Goal: Communication & Community: Answer question/provide support

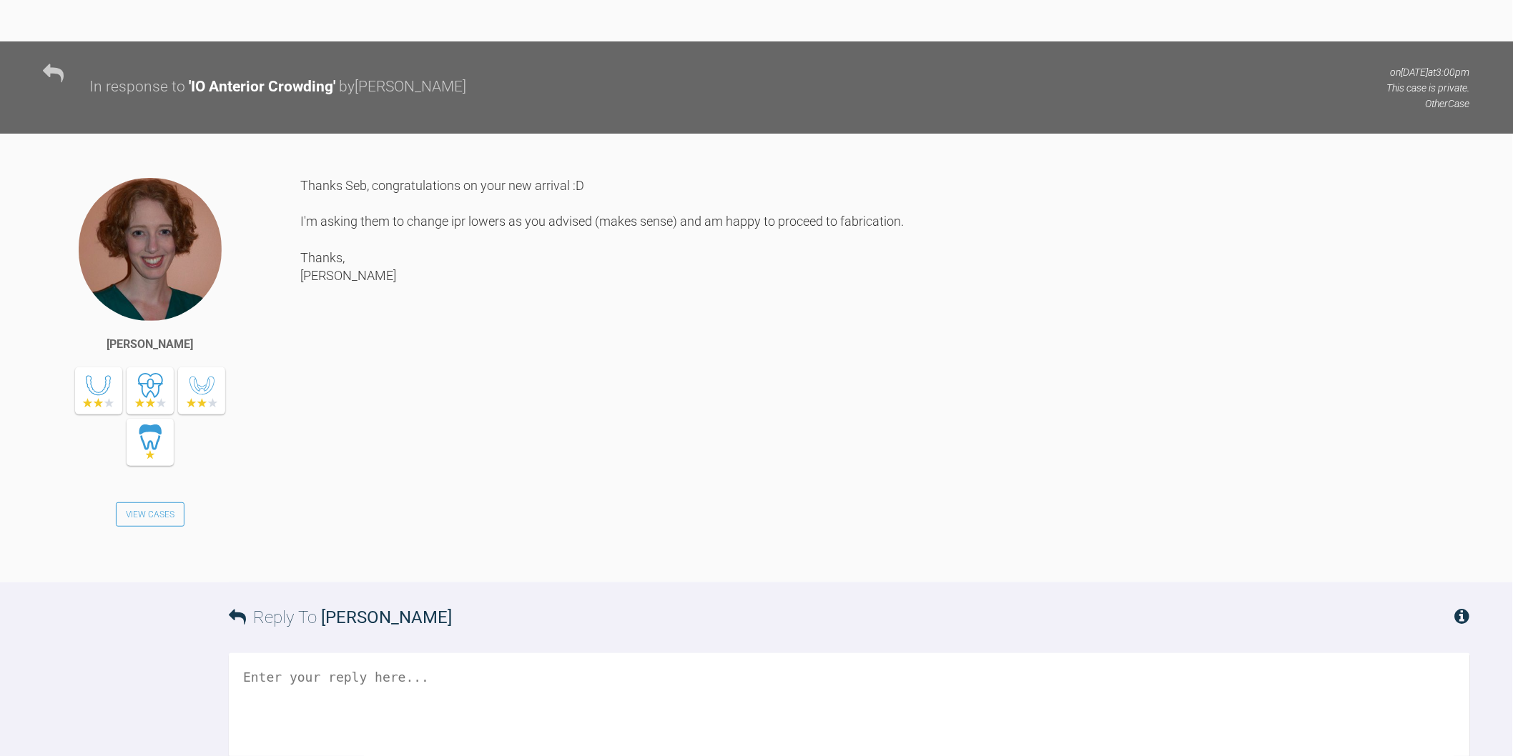
scroll to position [5243, 0]
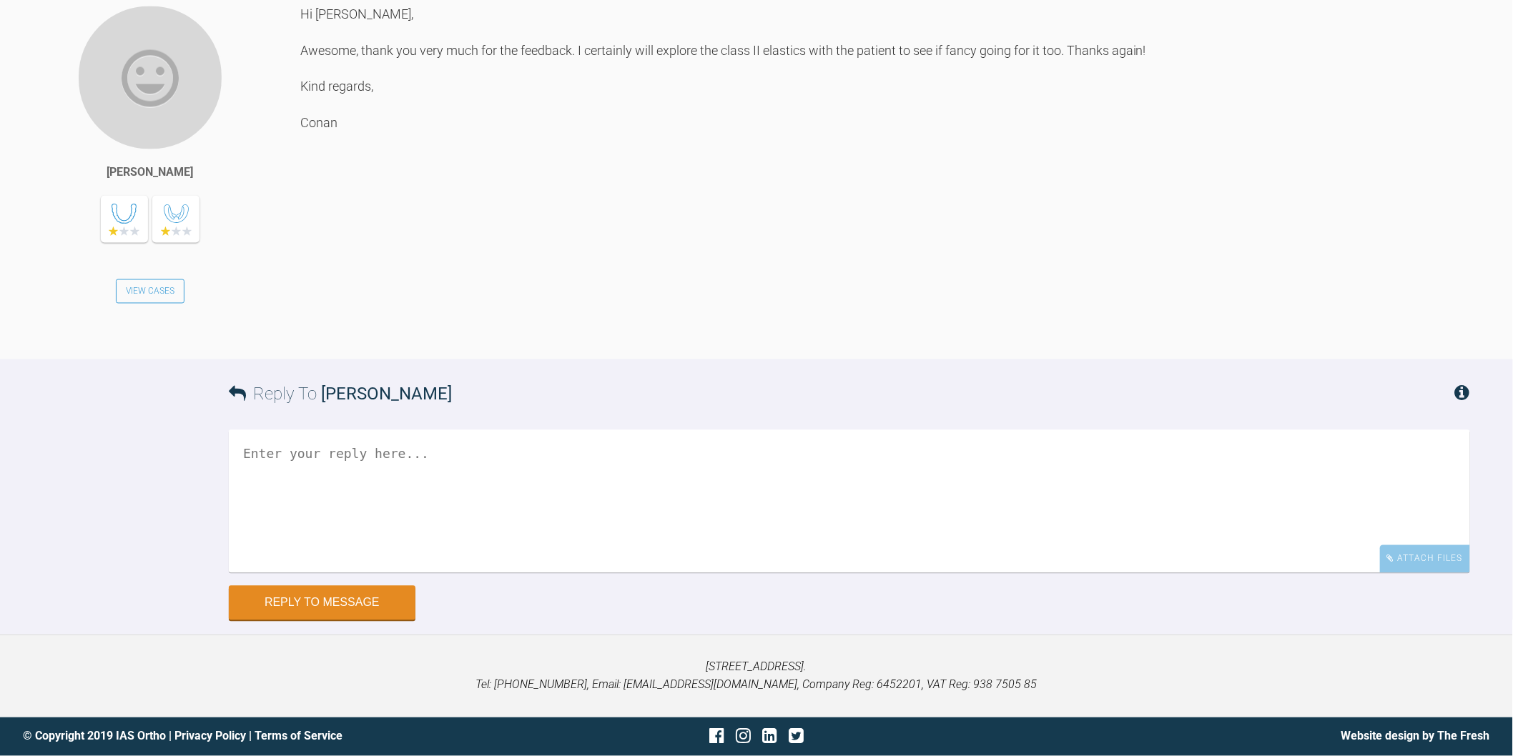
scroll to position [3482, 0]
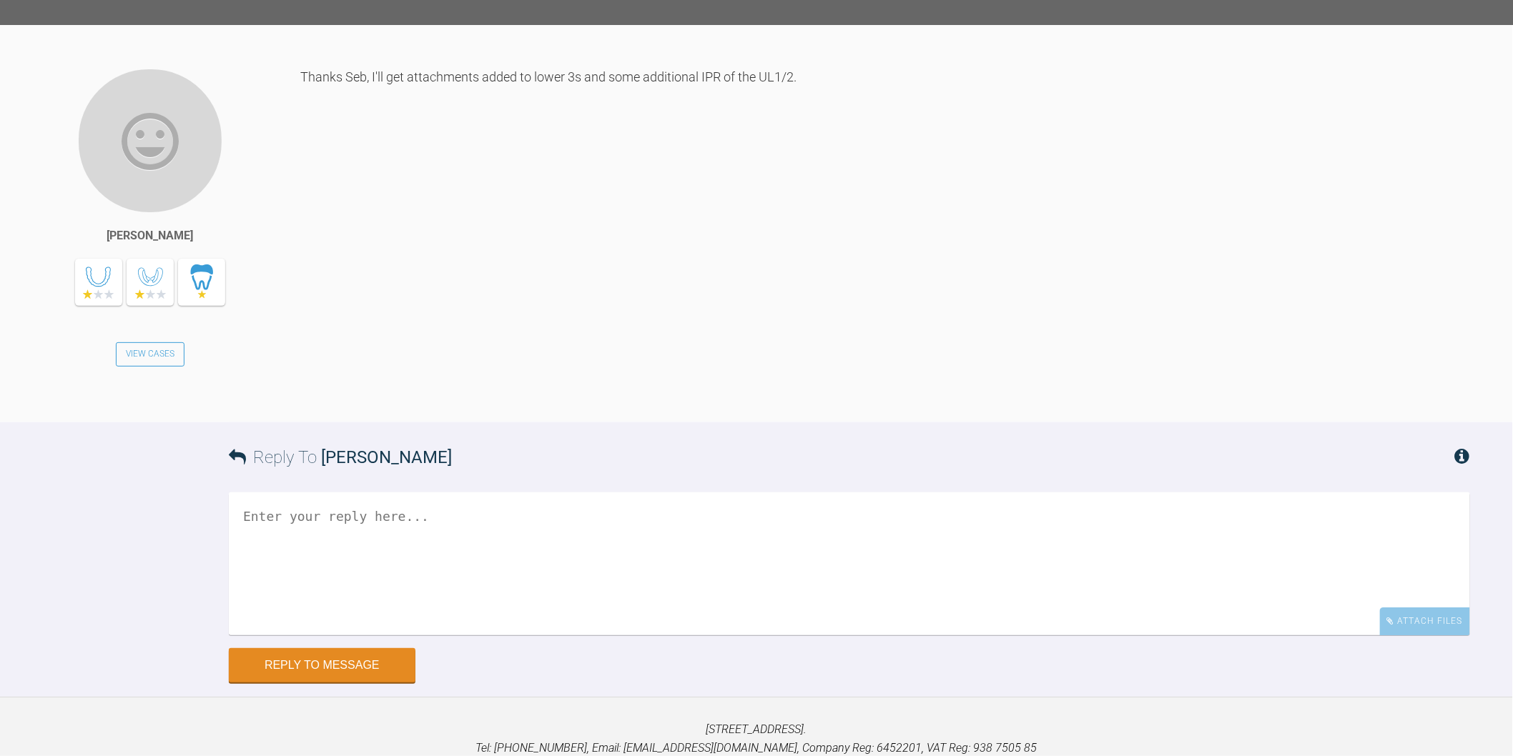
scroll to position [3889, 0]
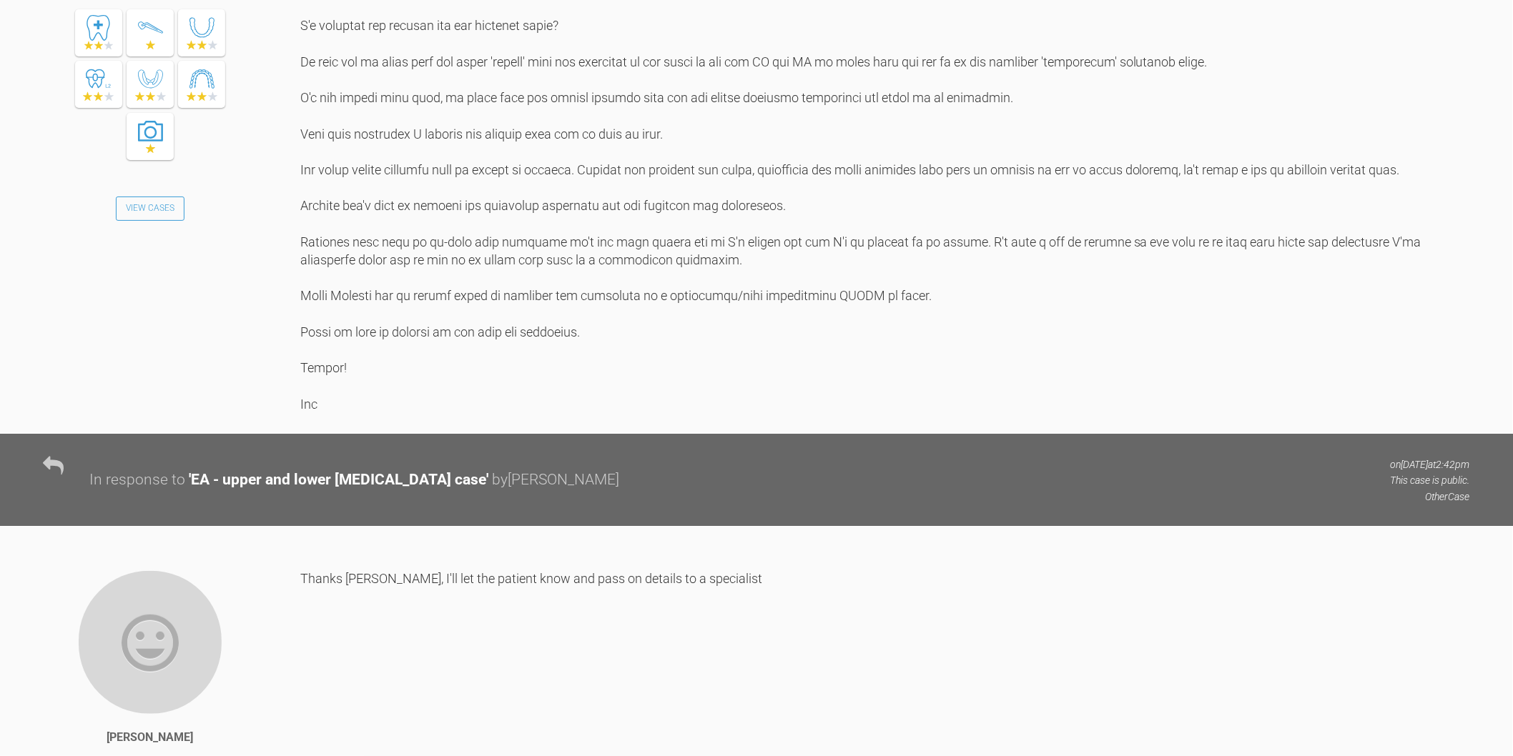
scroll to position [1350, 0]
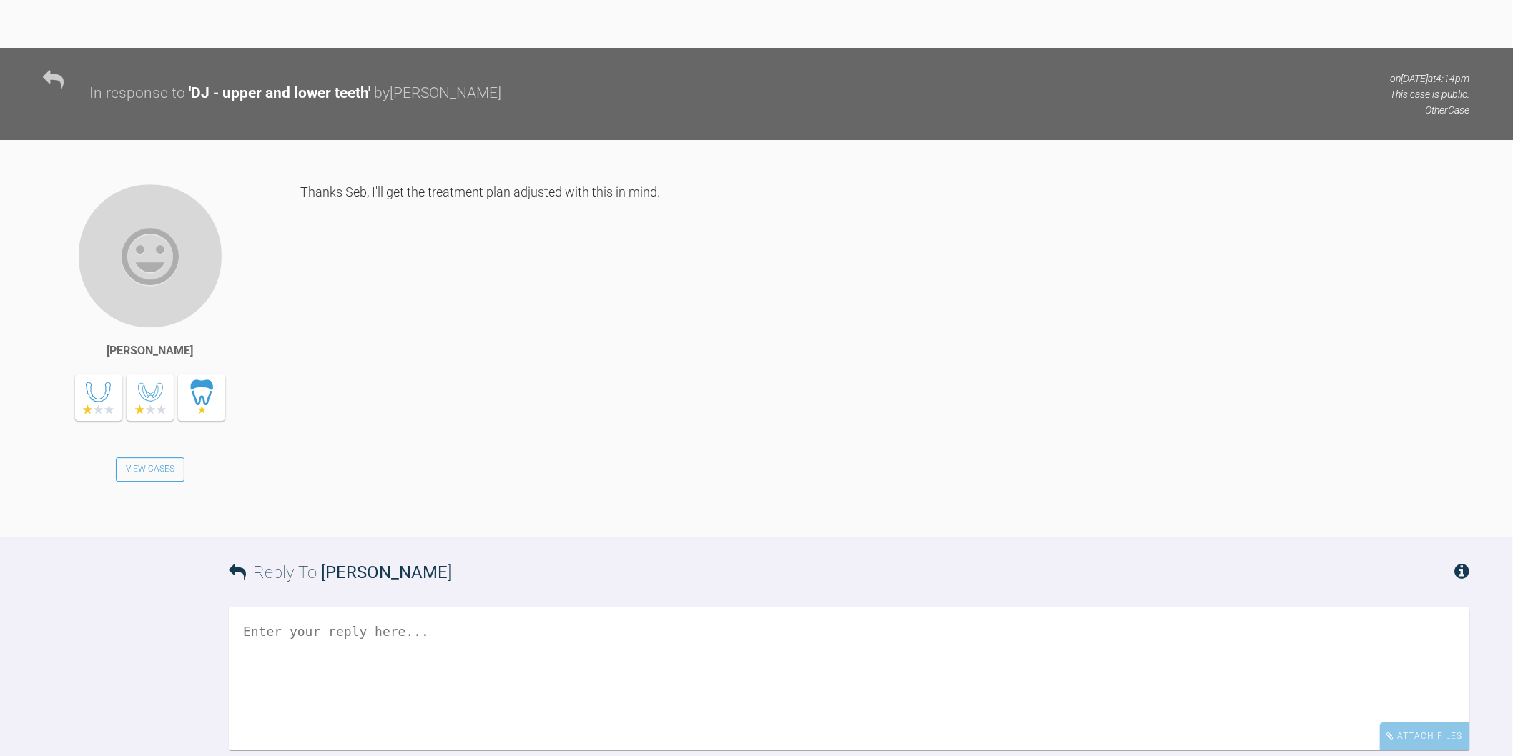
scroll to position [3650, 0]
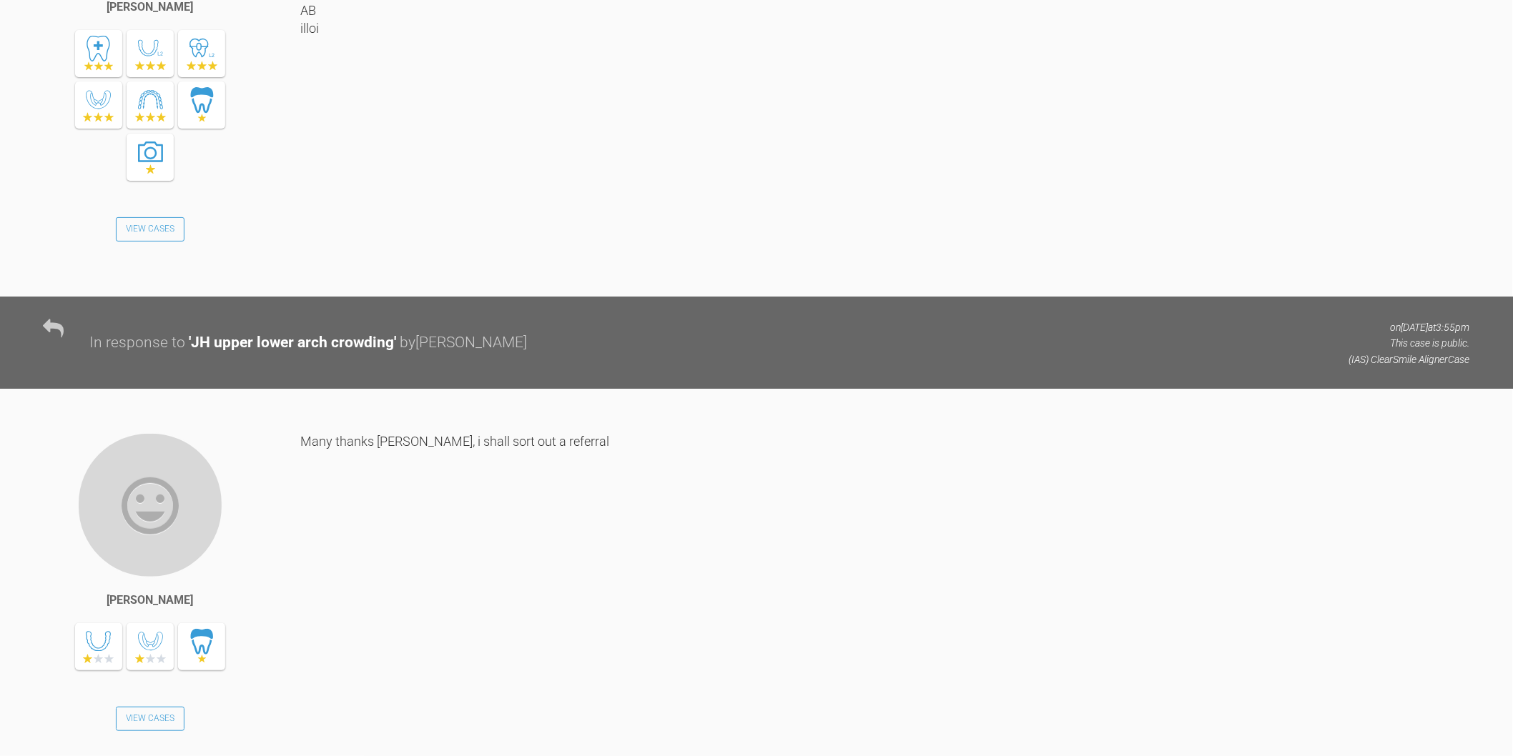
scroll to position [1430, 0]
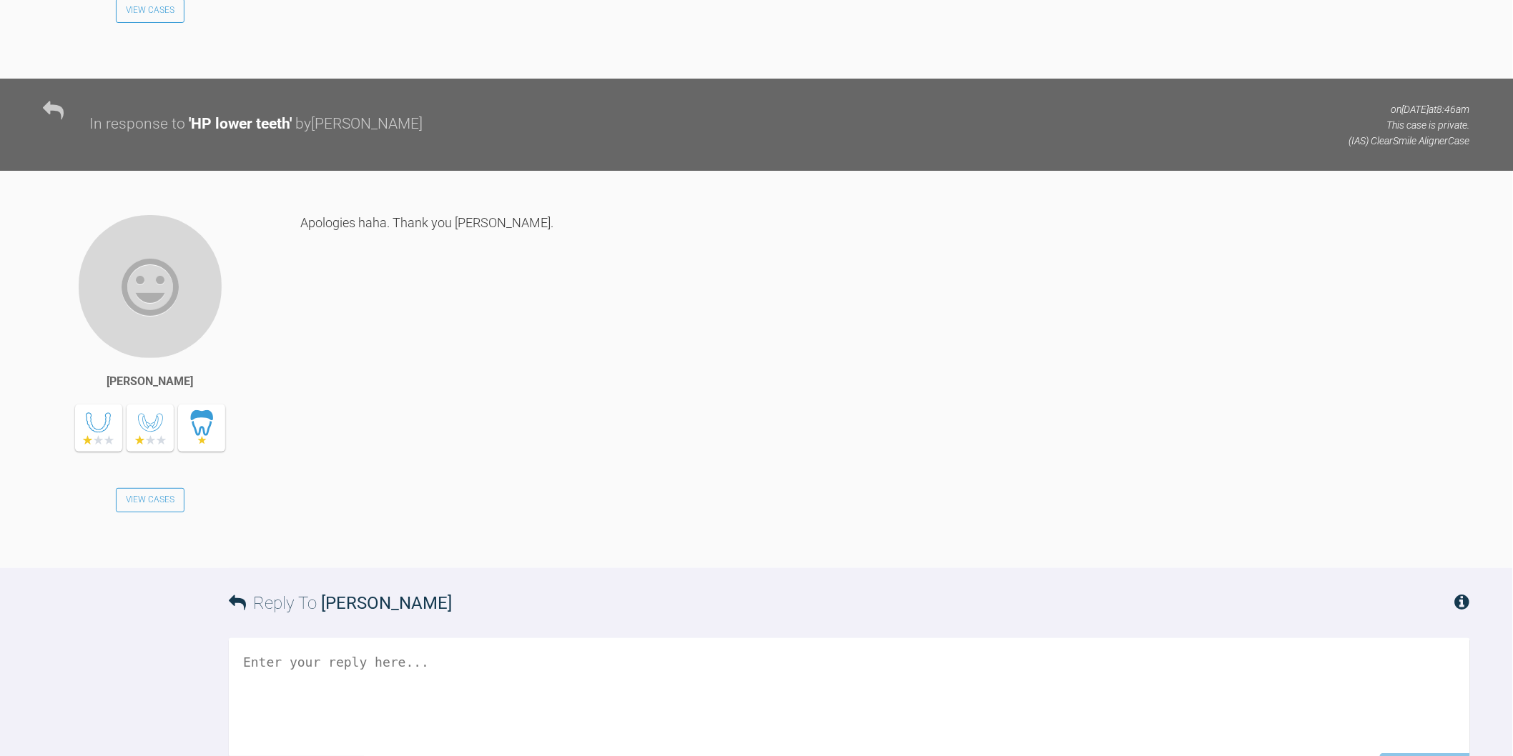
scroll to position [1820, 0]
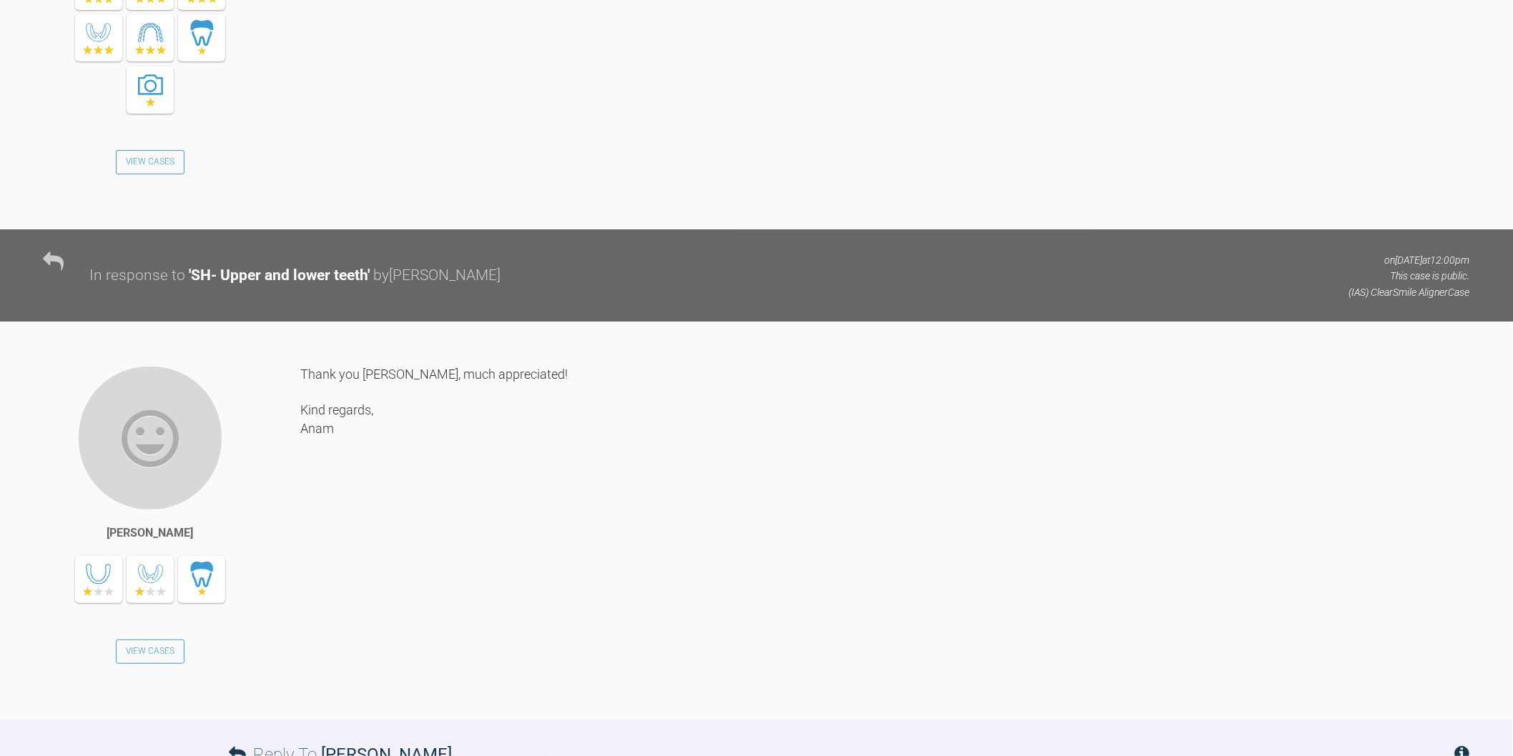
scroll to position [1350, 0]
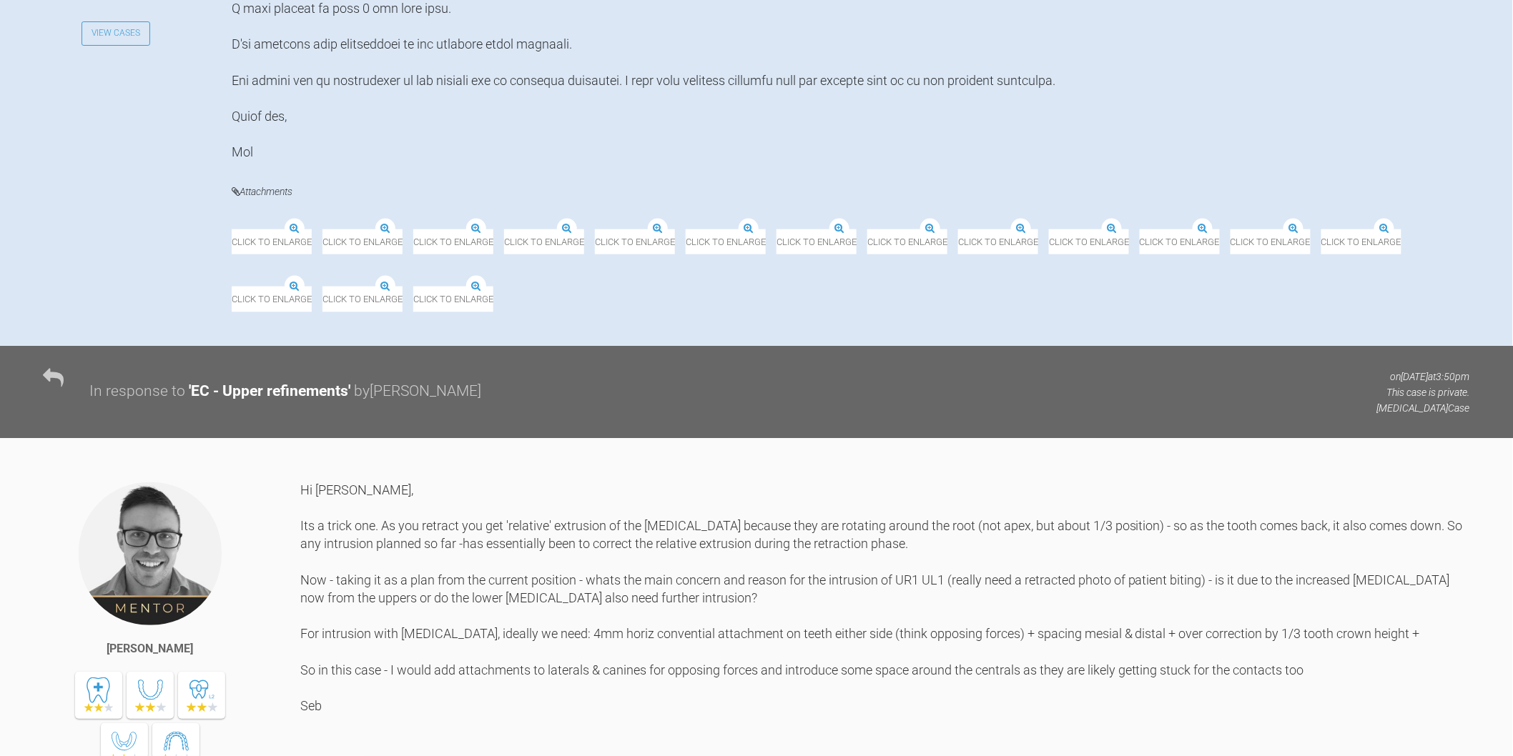
scroll to position [1350, 0]
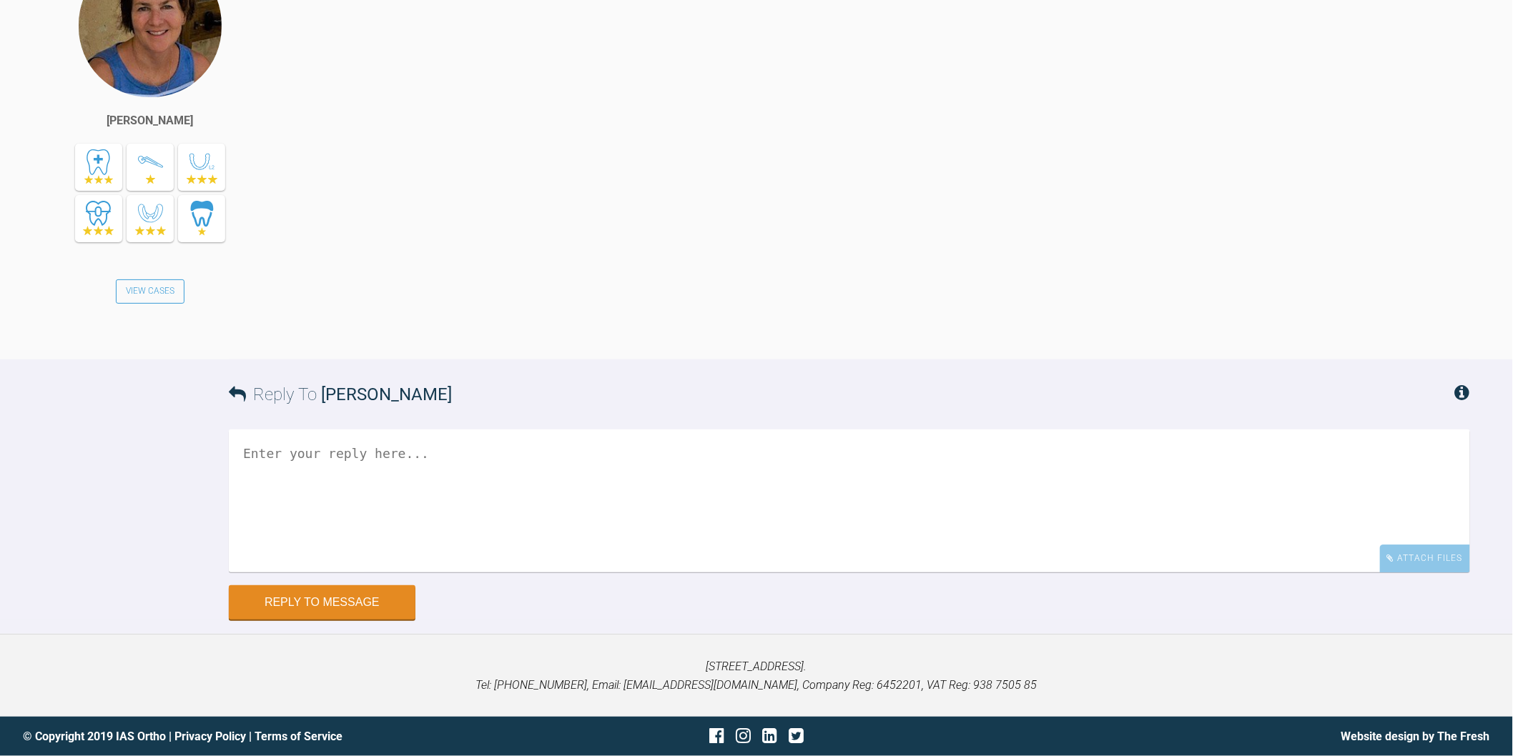
scroll to position [1579, 0]
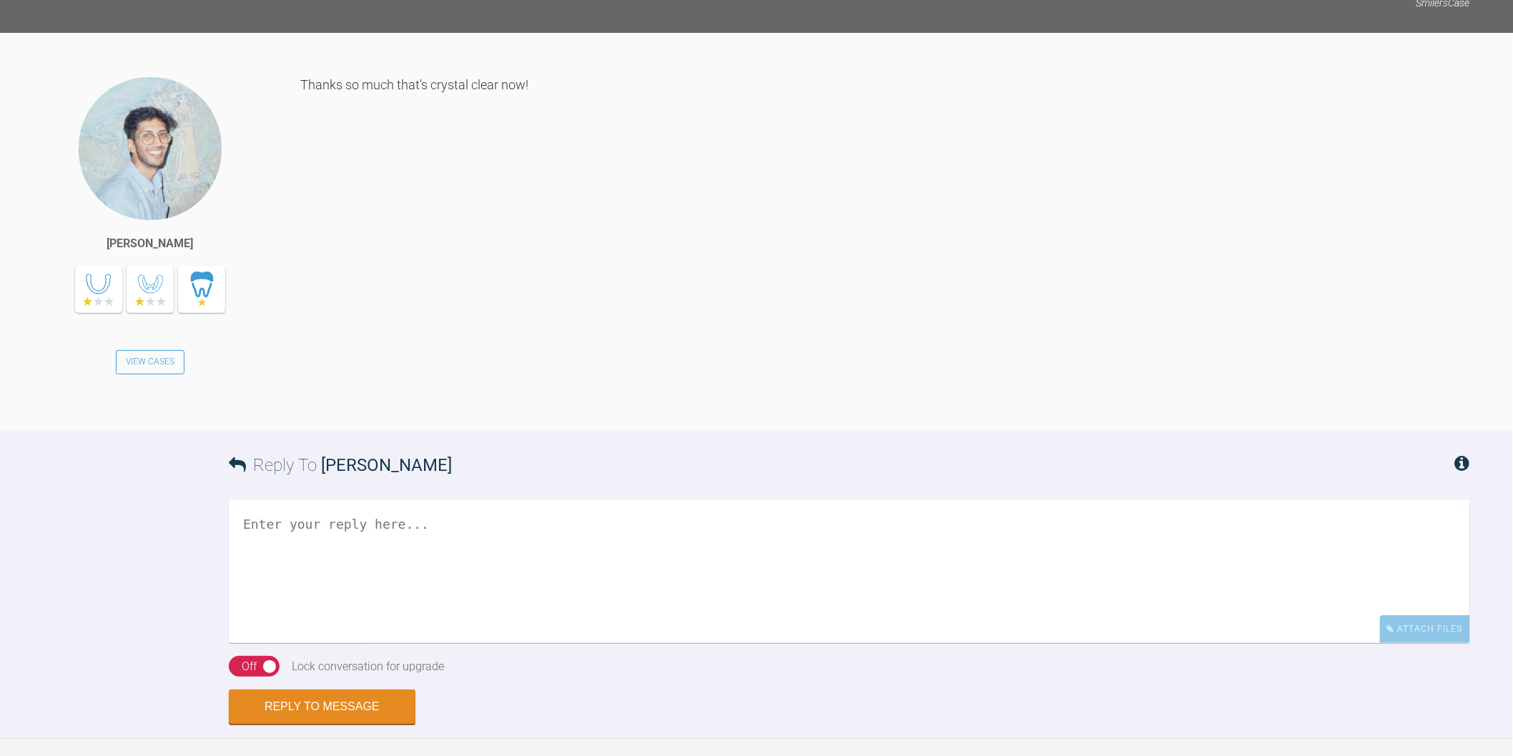
scroll to position [2224, 0]
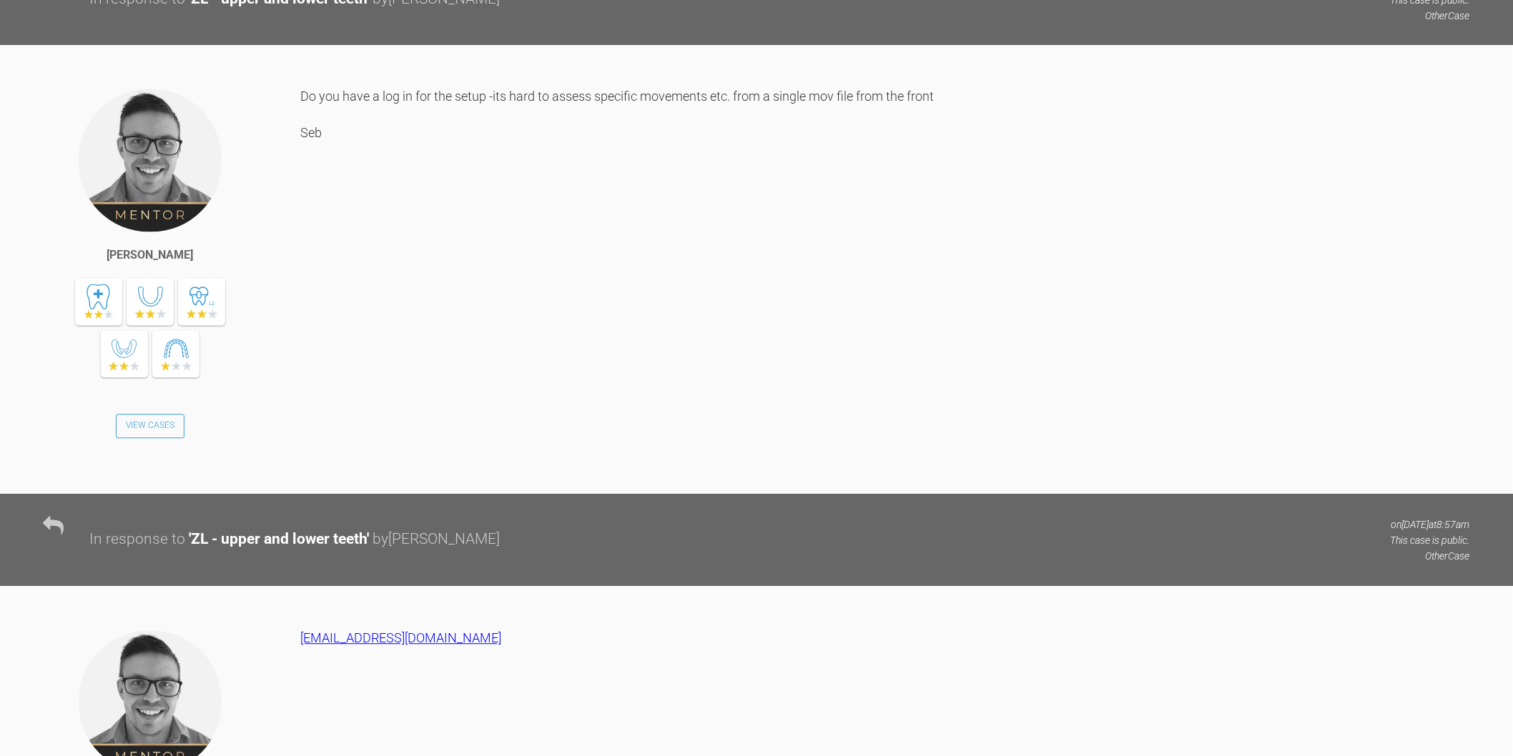
scroll to position [3971, 0]
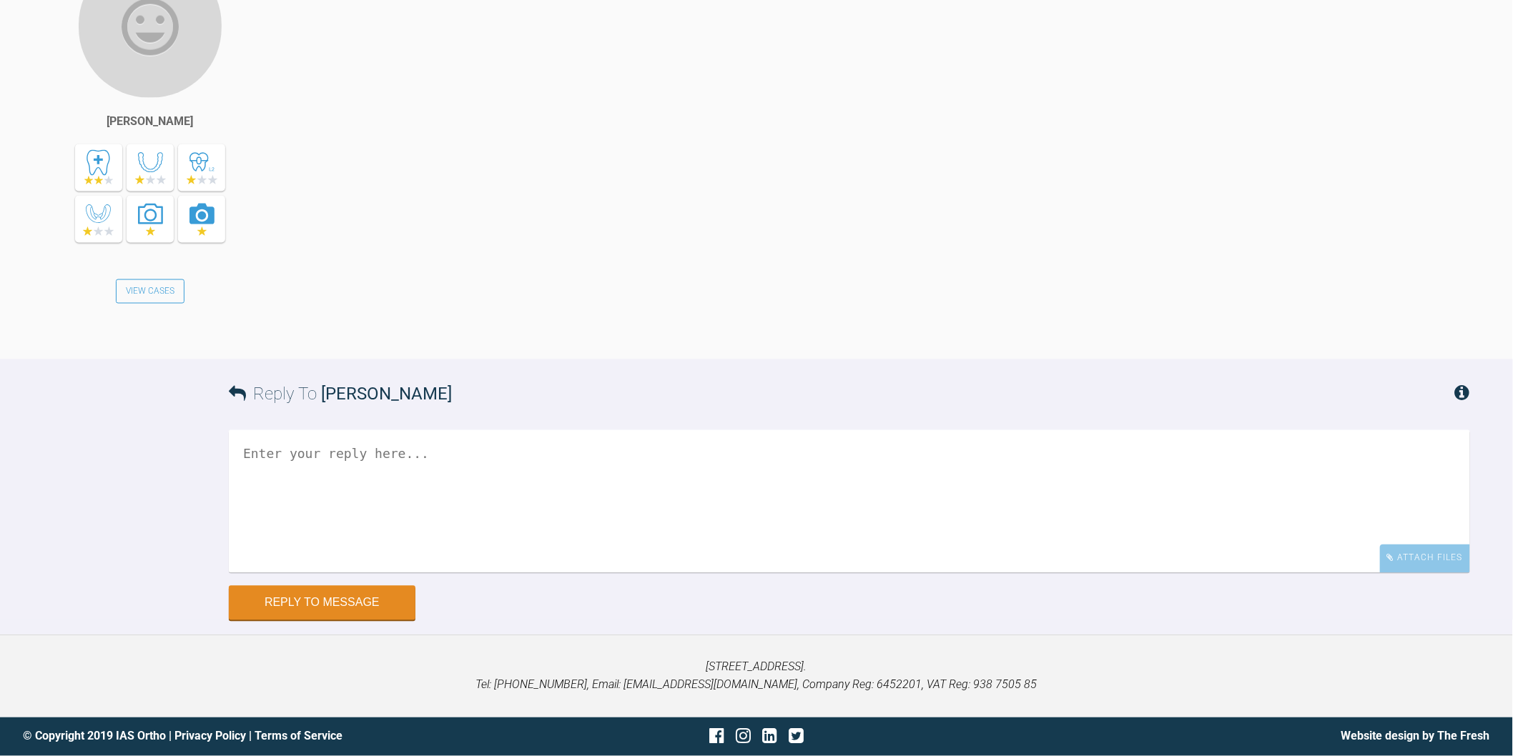
scroll to position [5770, 0]
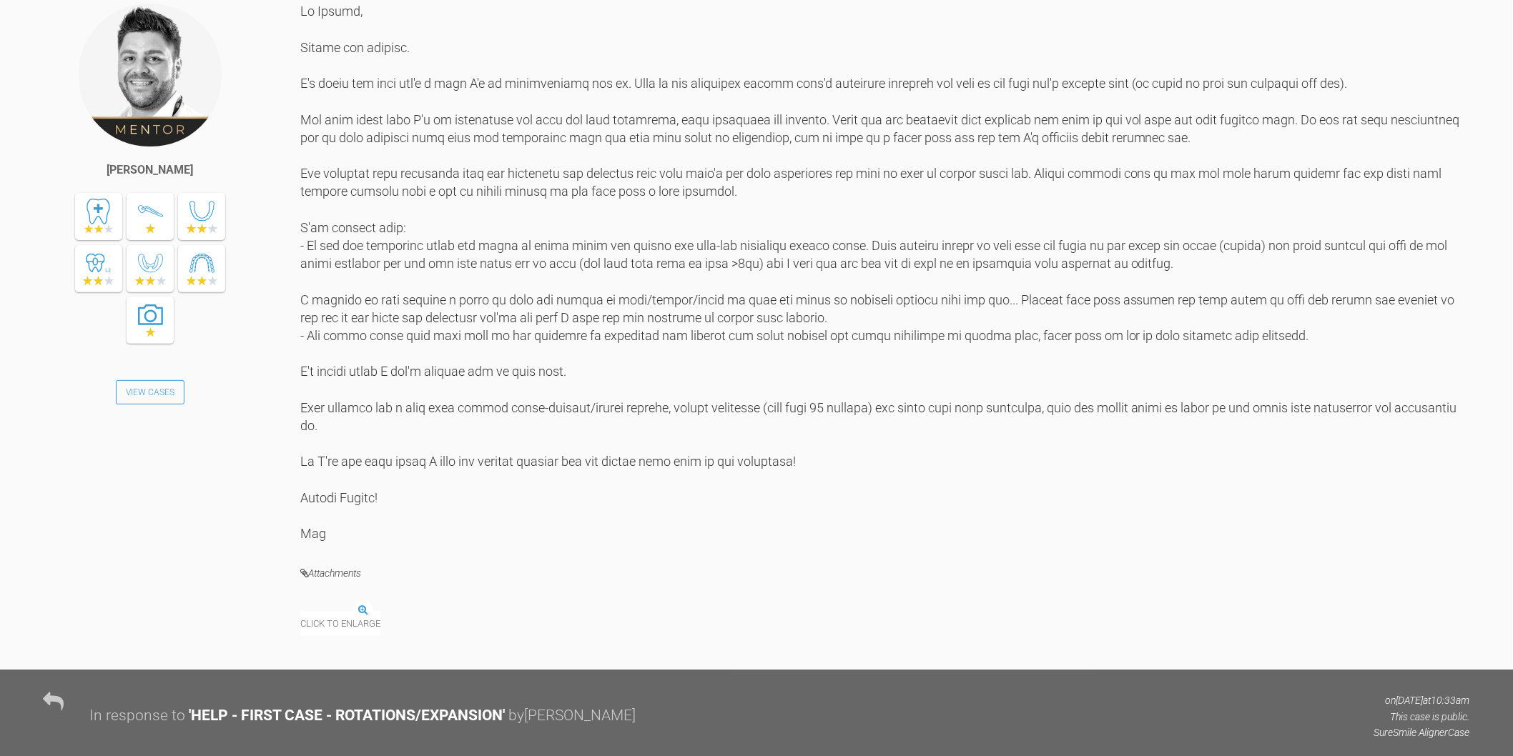
scroll to position [1509, 0]
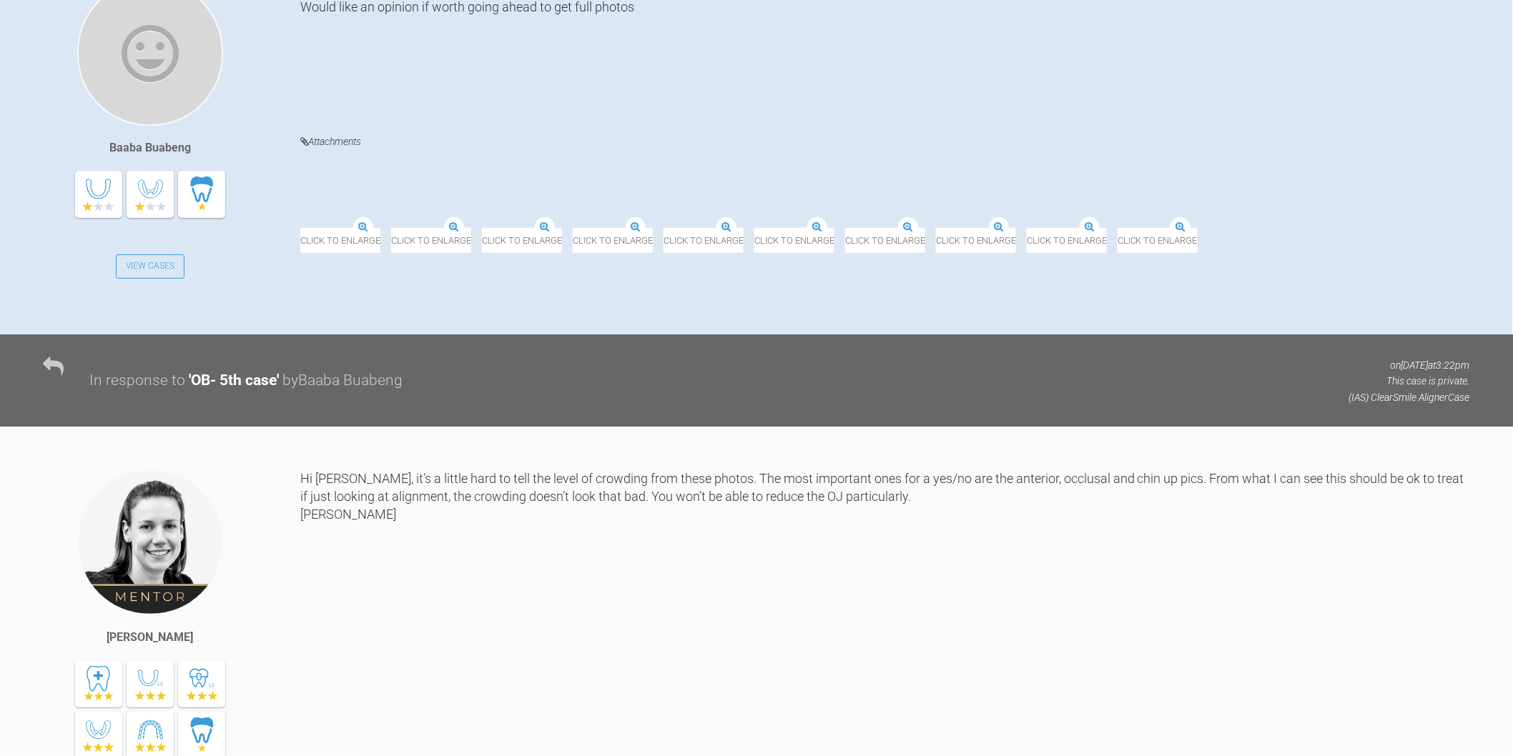
scroll to position [397, 0]
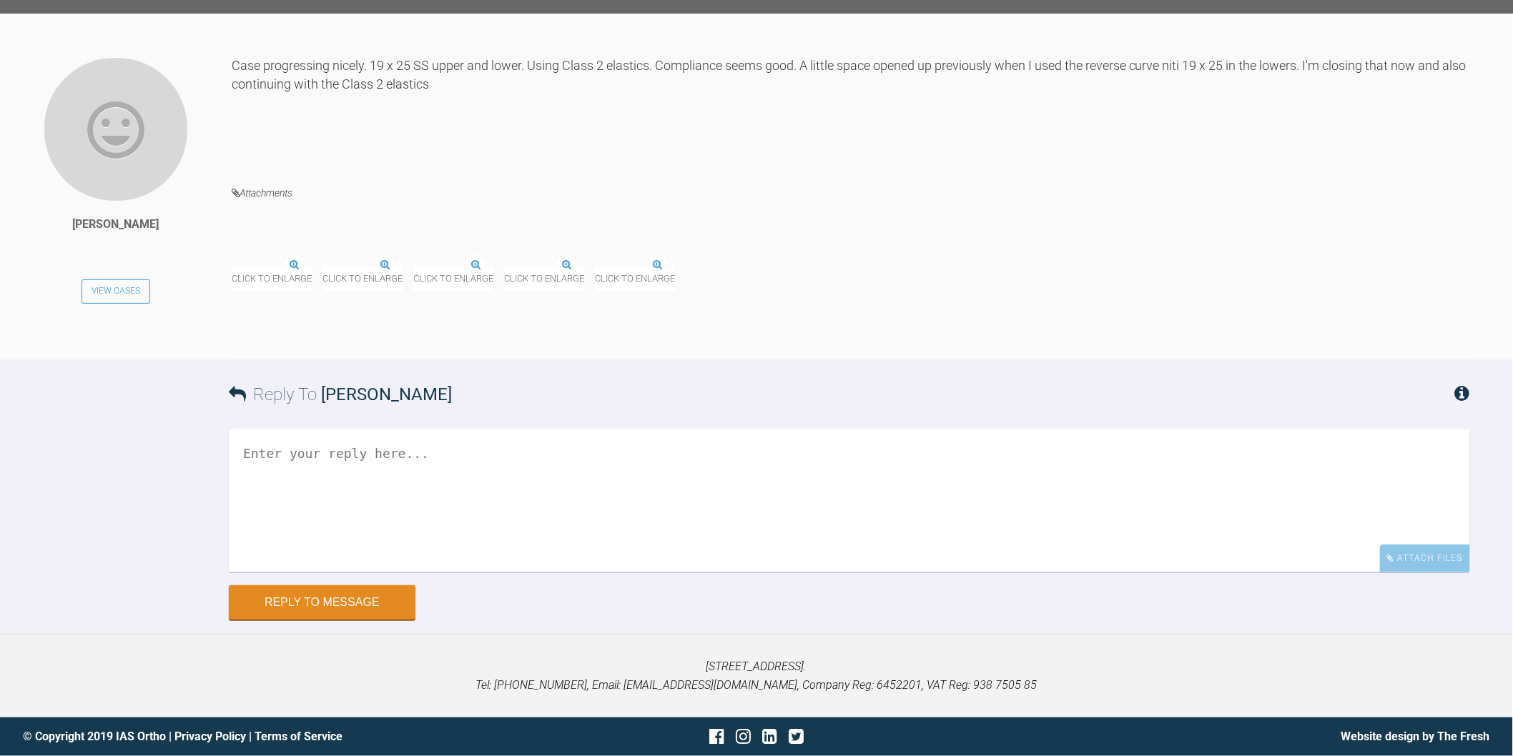
scroll to position [9289, 0]
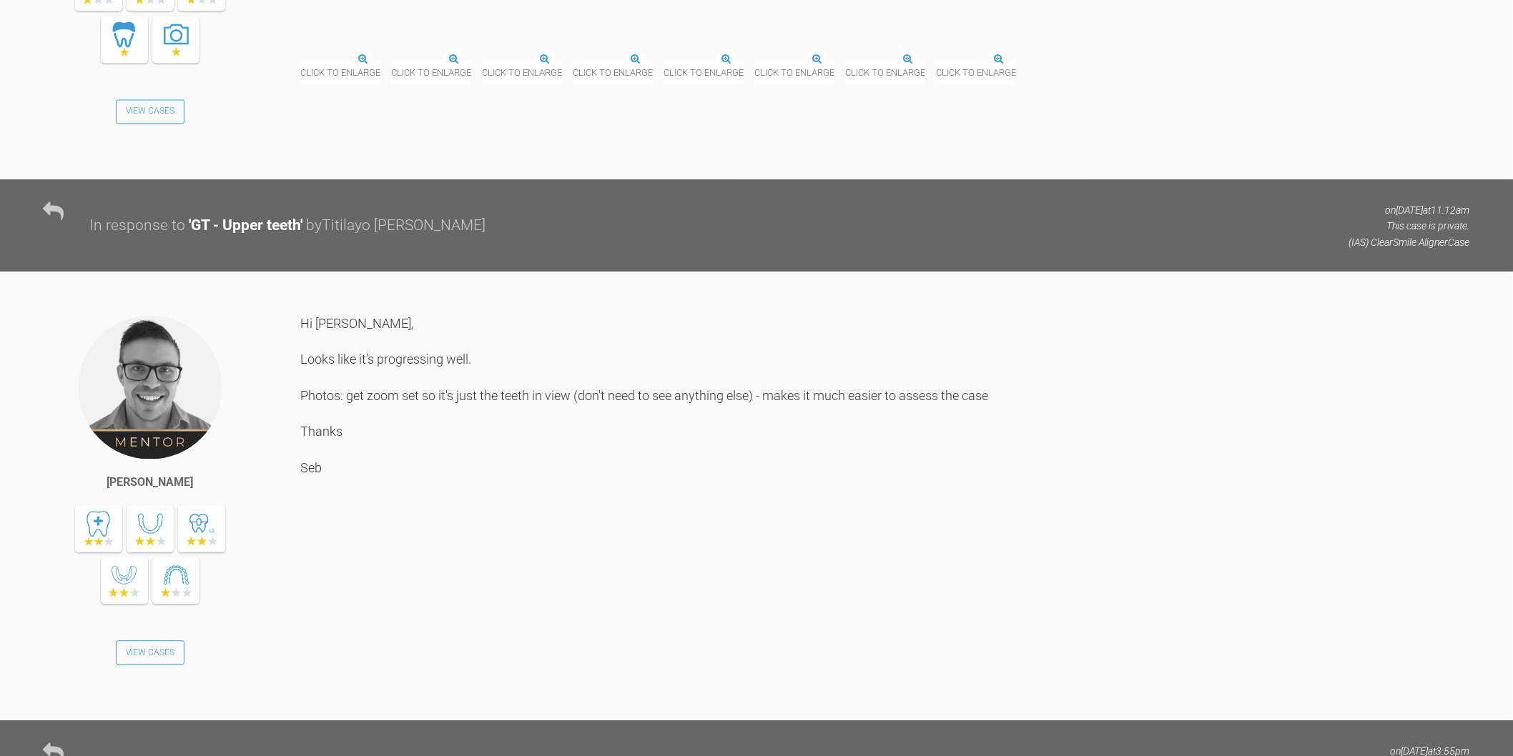
scroll to position [12427, 0]
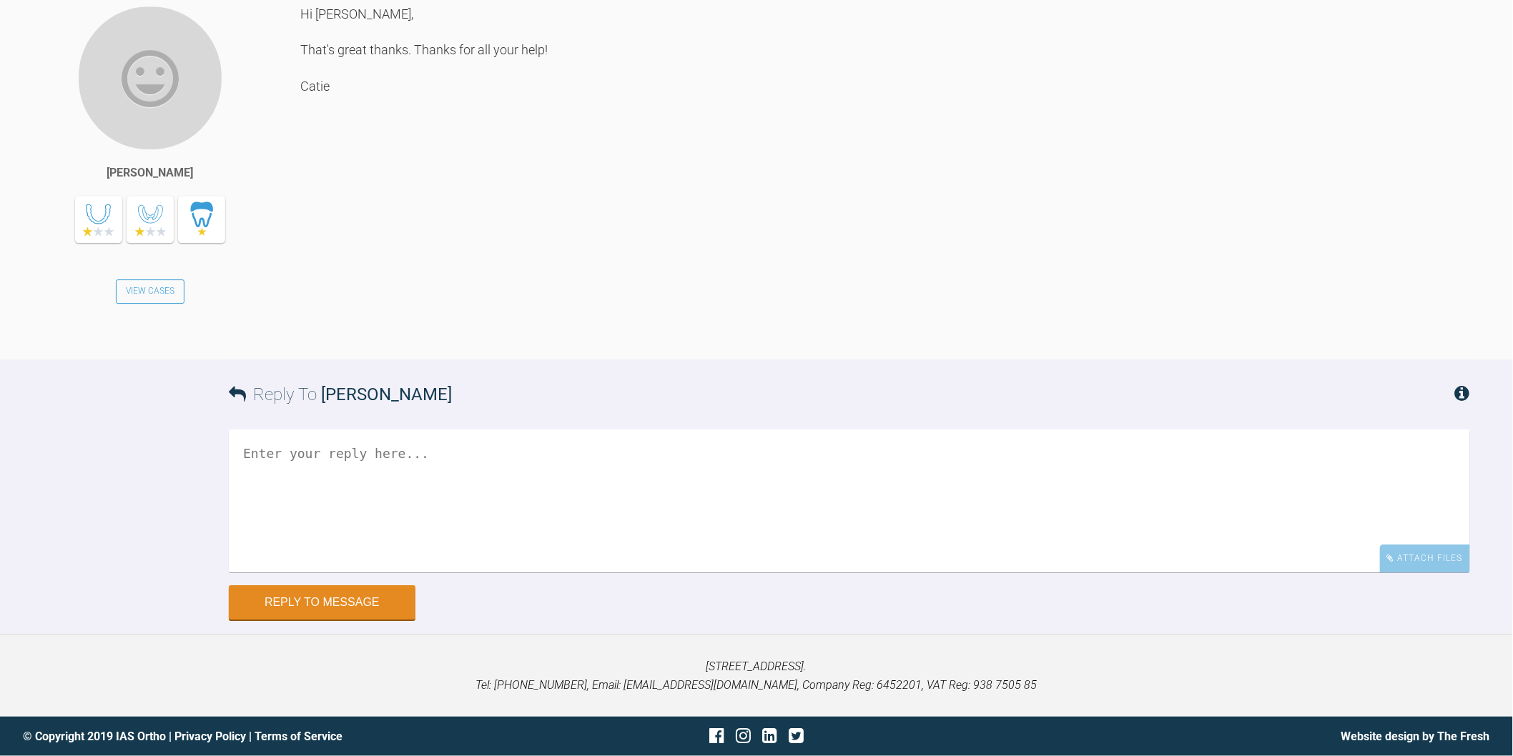
scroll to position [38831, 0]
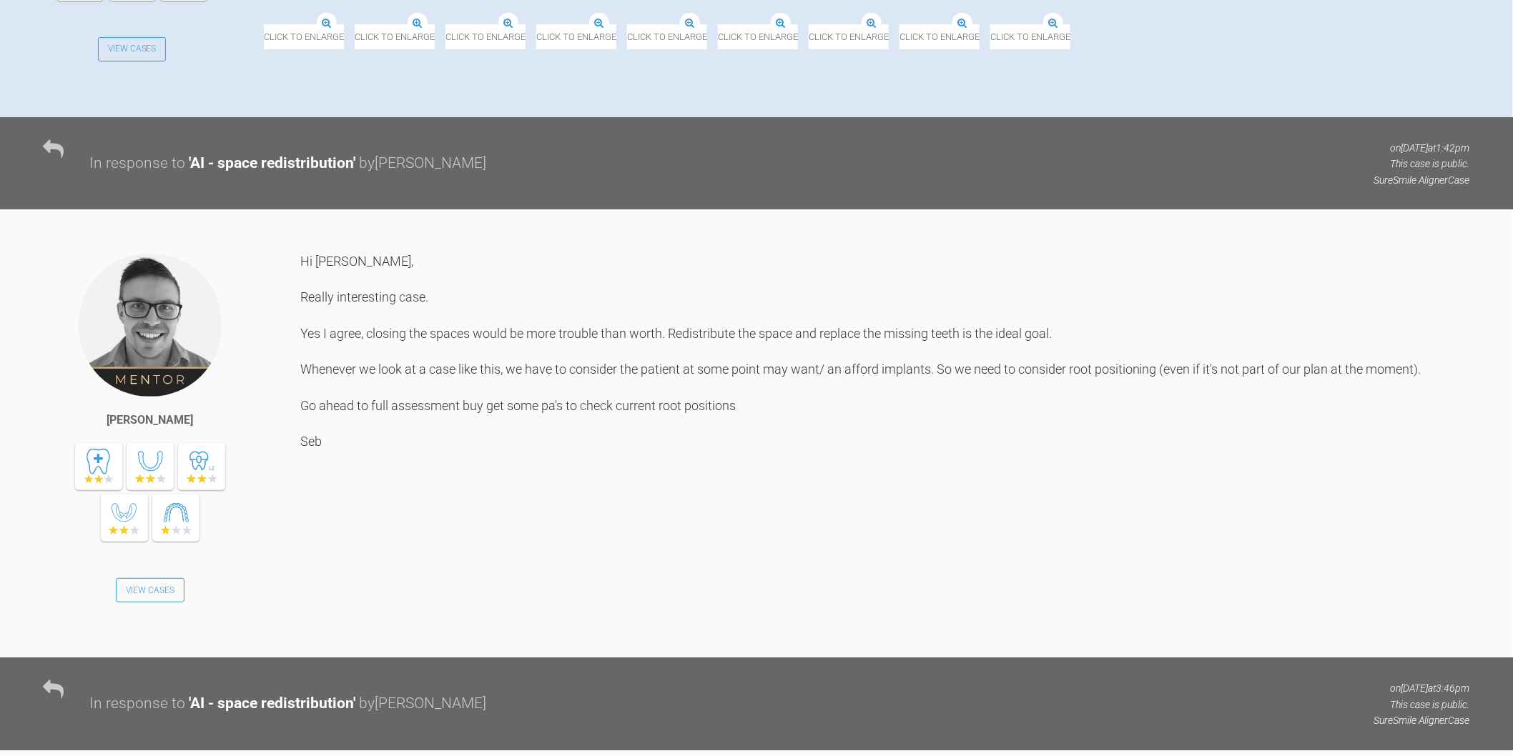
scroll to position [957, 0]
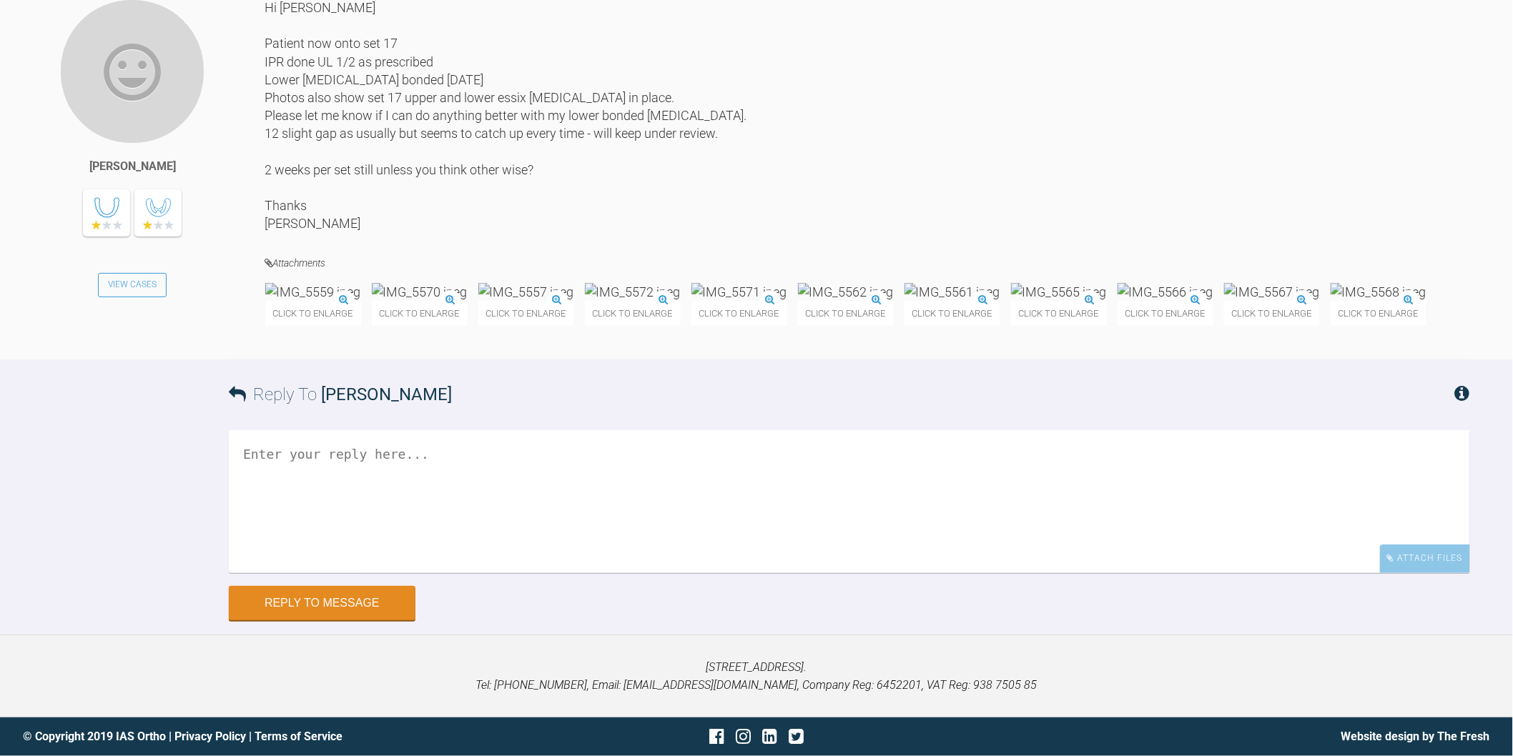
scroll to position [28049, 0]
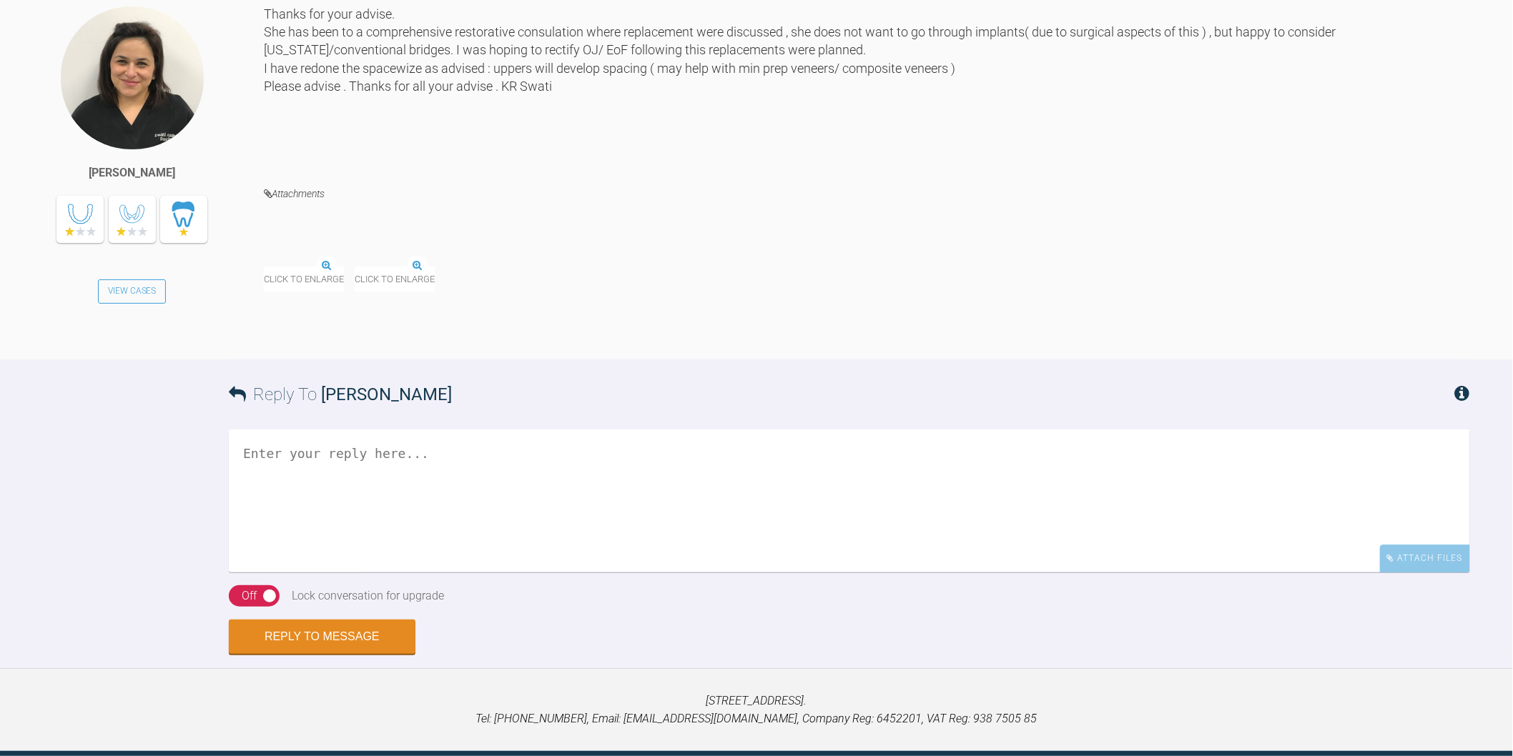
scroll to position [1481, 0]
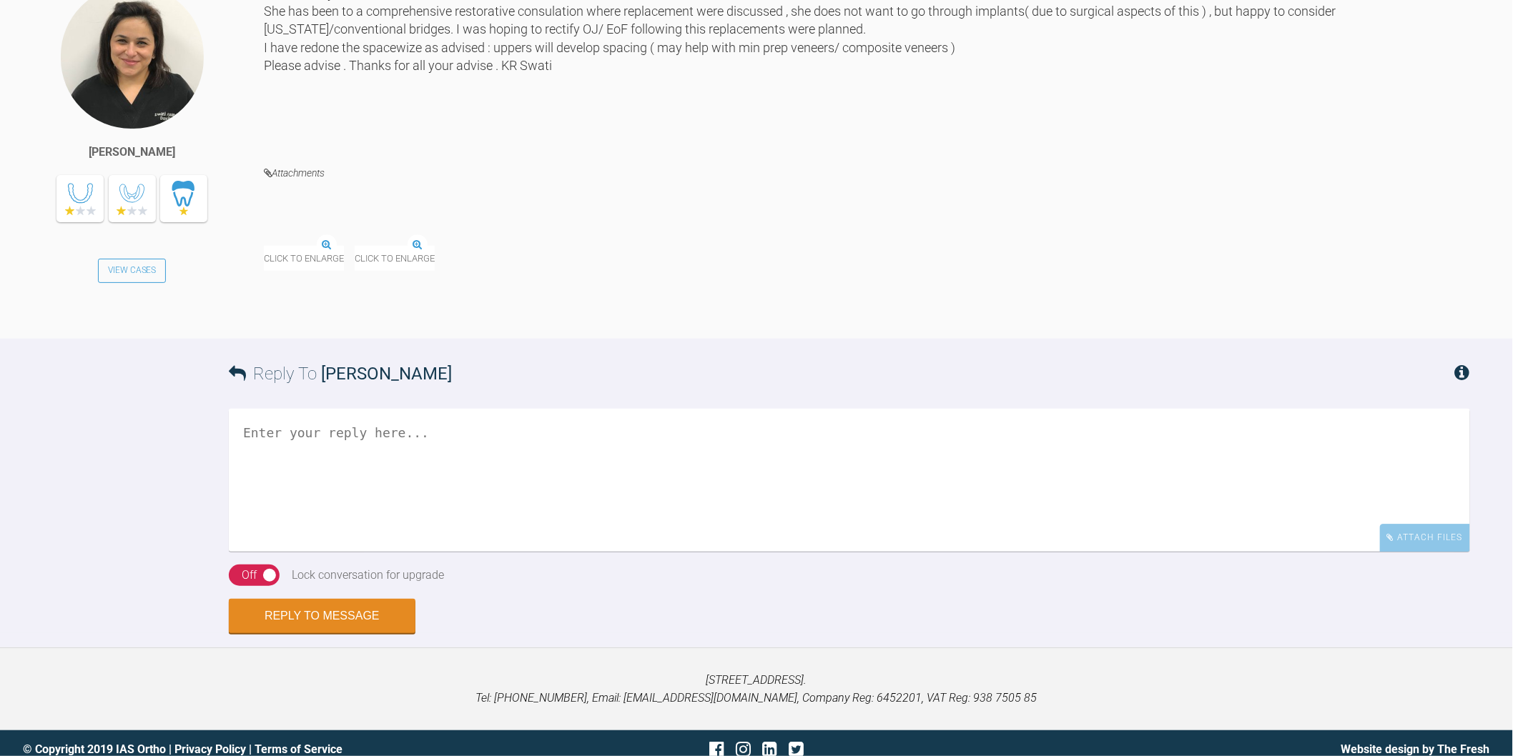
click at [264, 246] on img at bounding box center [264, 246] width 0 height 0
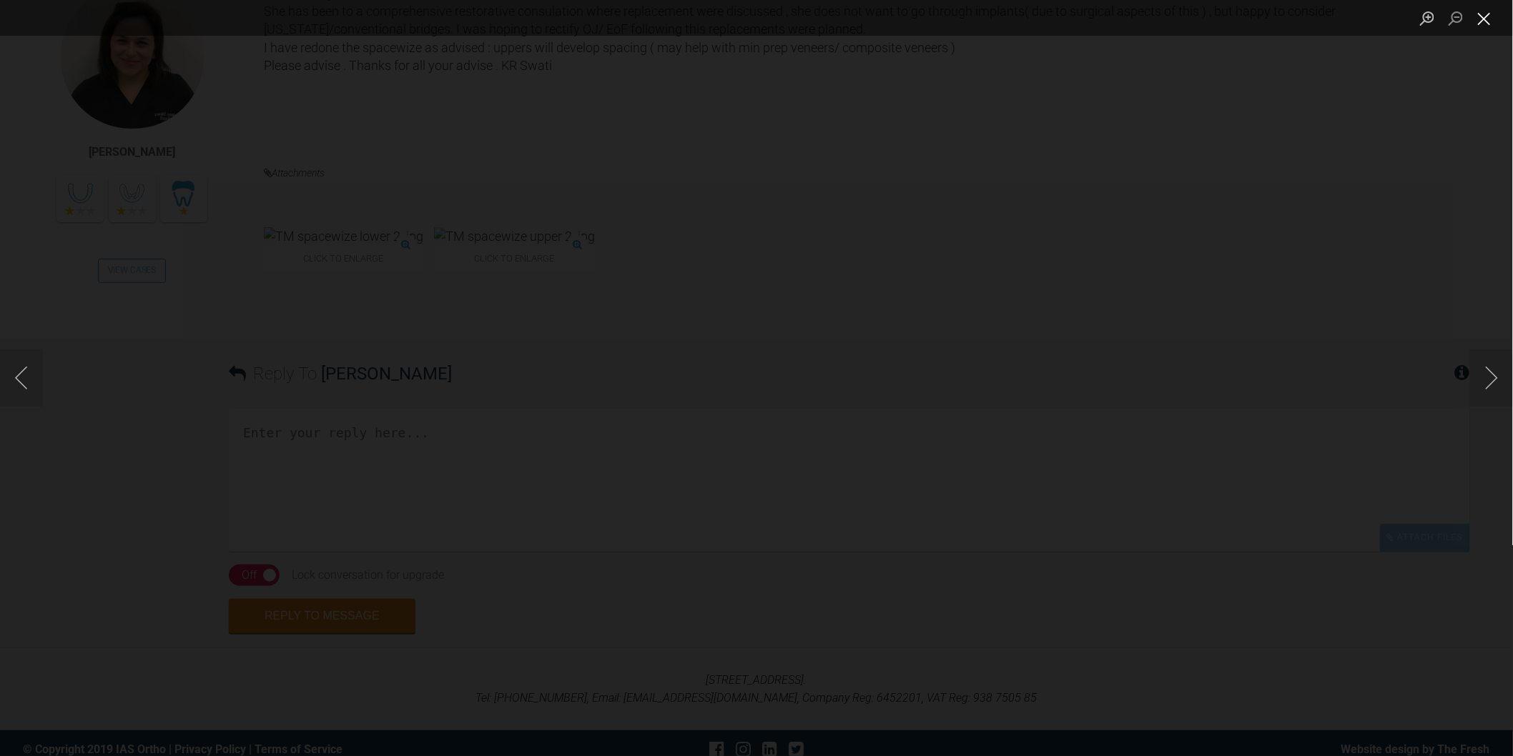
click at [1491, 18] on button "Close lightbox" at bounding box center [1484, 18] width 29 height 25
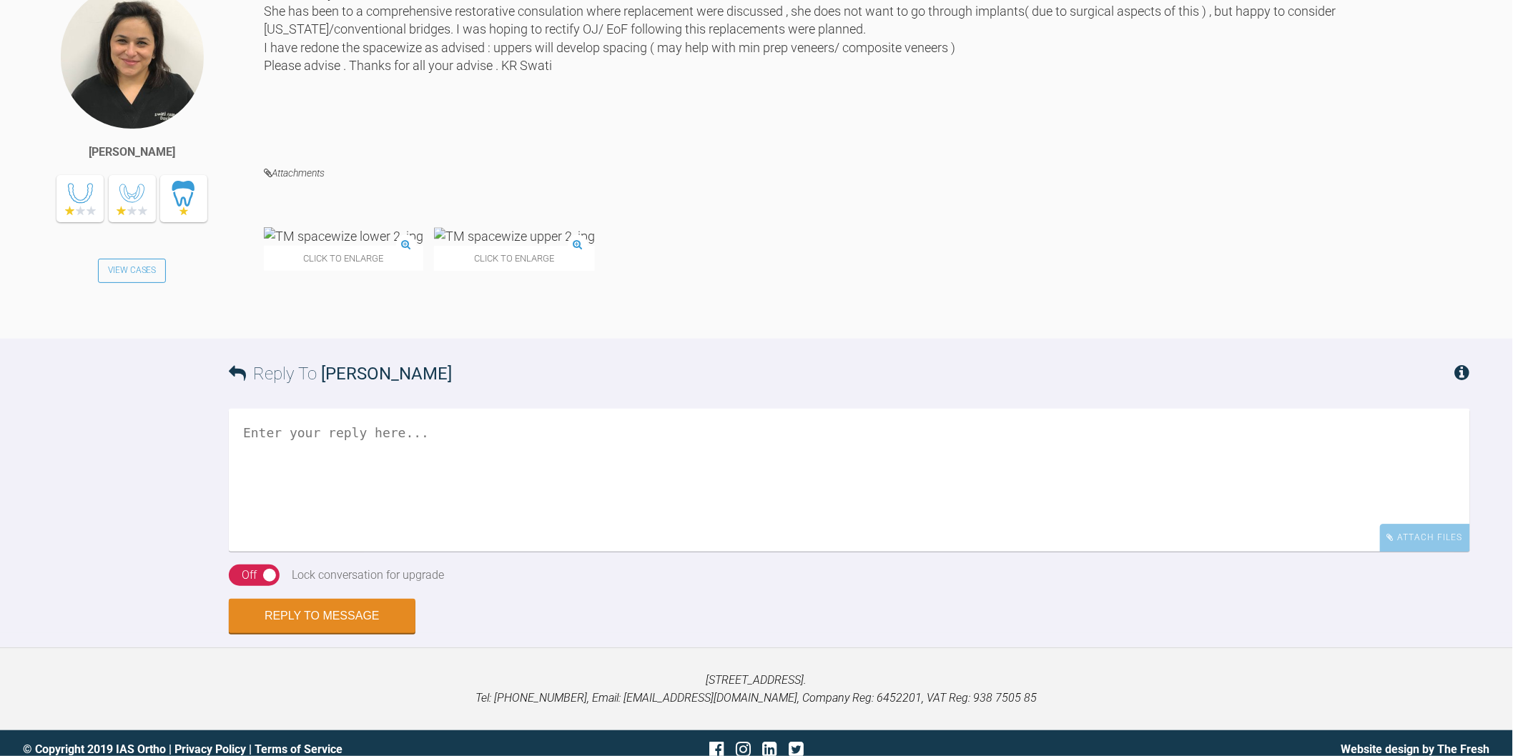
click at [498, 552] on textarea at bounding box center [849, 480] width 1241 height 143
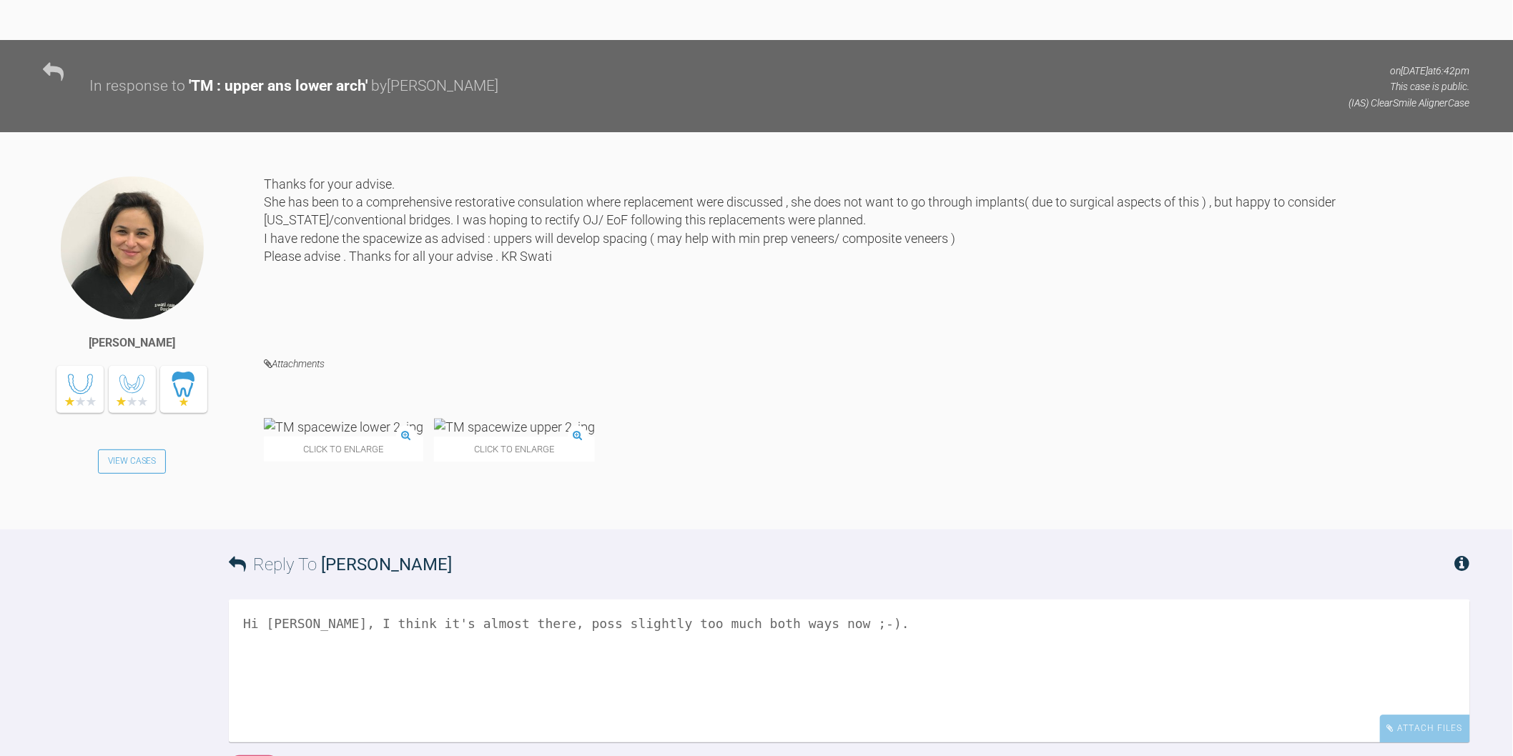
scroll to position [1686, 0]
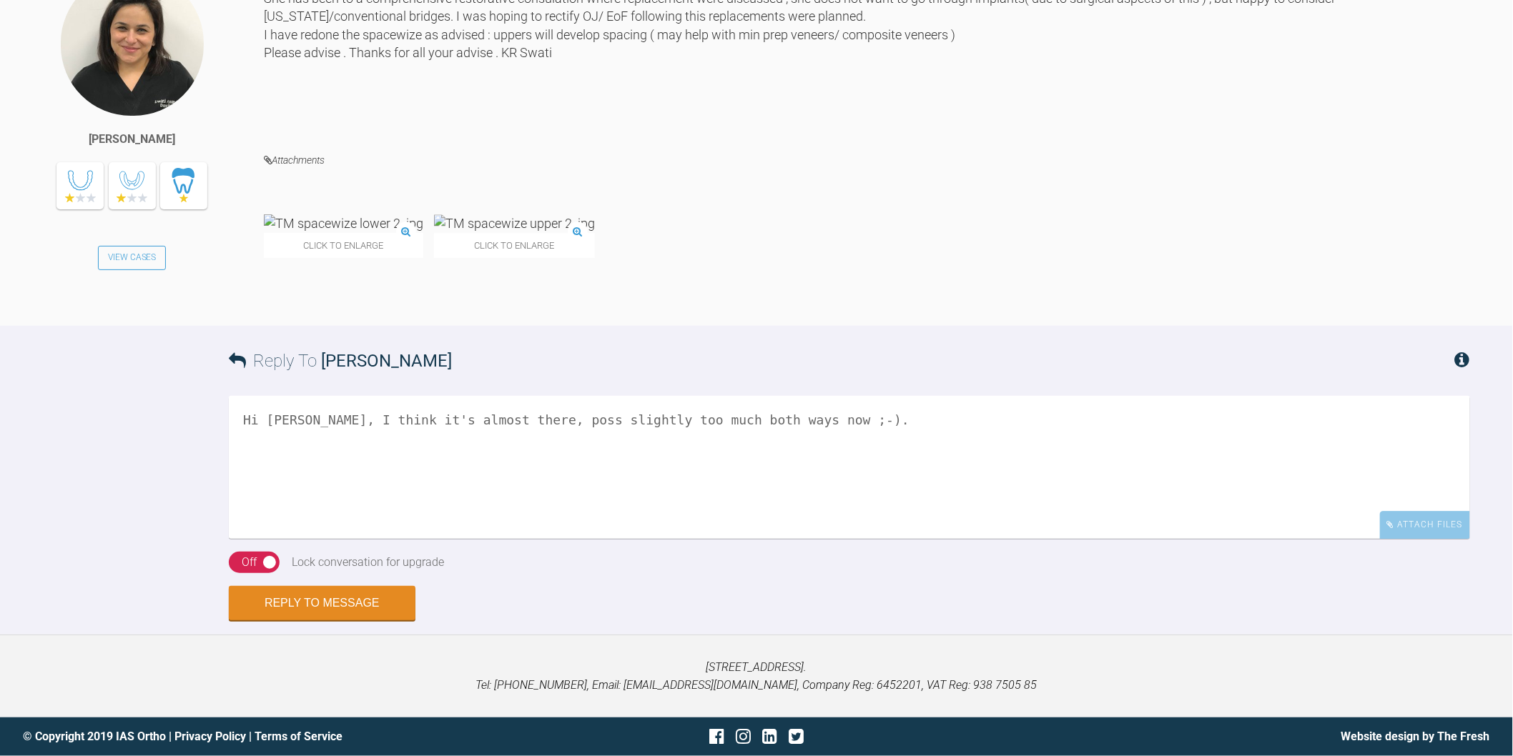
click at [821, 419] on textarea "Hi Swati, I think it's almost there, poss slightly too much both ways now ;-)." at bounding box center [849, 467] width 1241 height 143
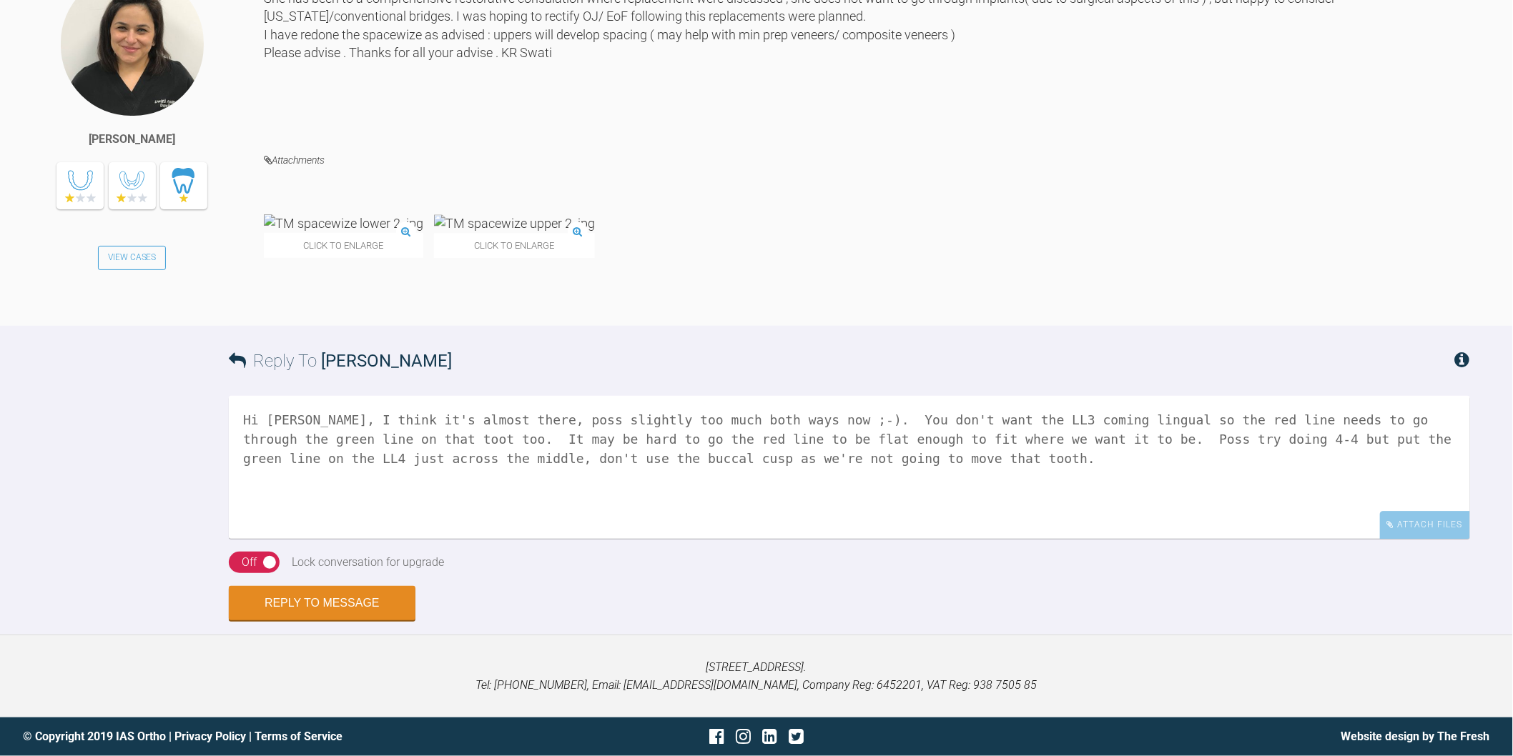
click at [513, 222] on img at bounding box center [514, 223] width 161 height 18
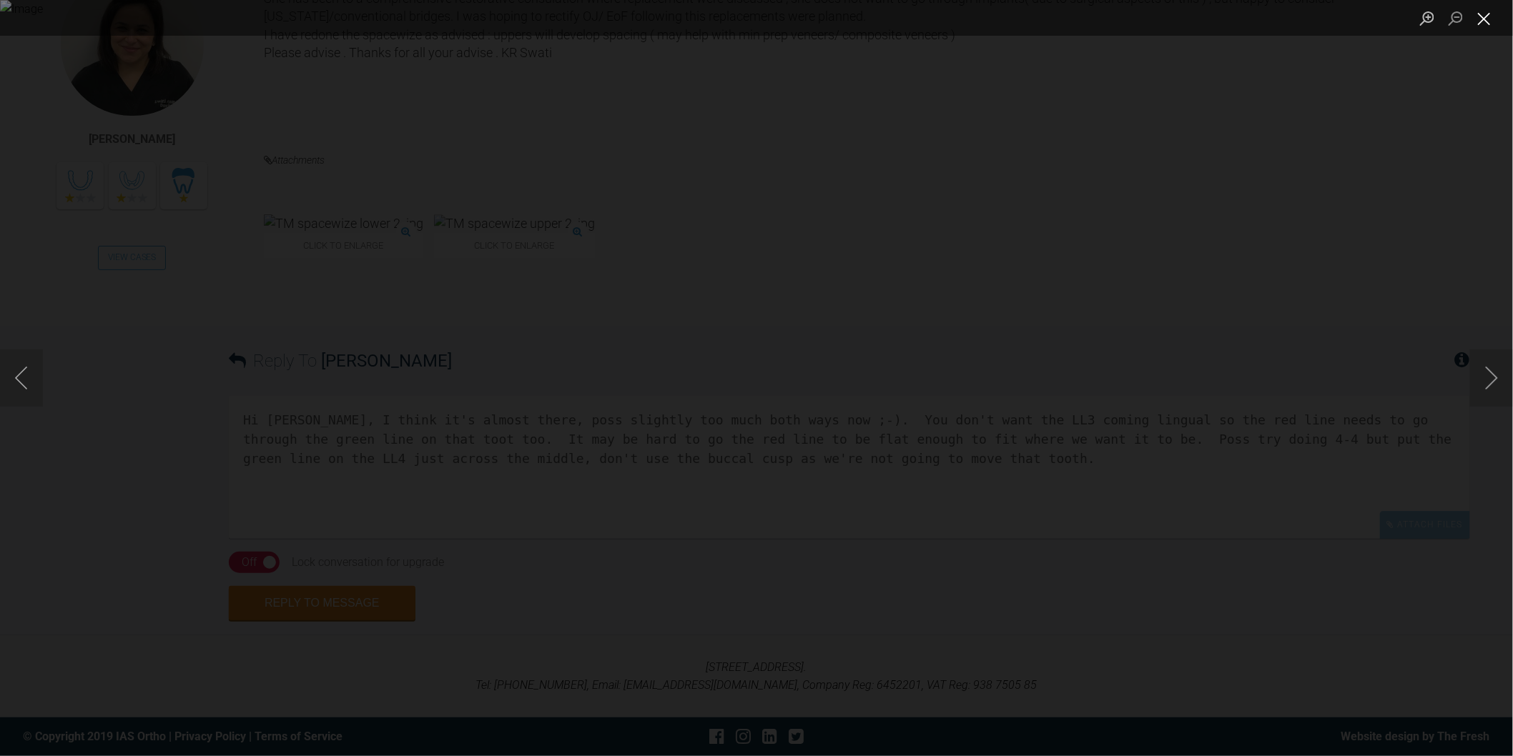
click at [1489, 19] on button "Close lightbox" at bounding box center [1484, 18] width 29 height 25
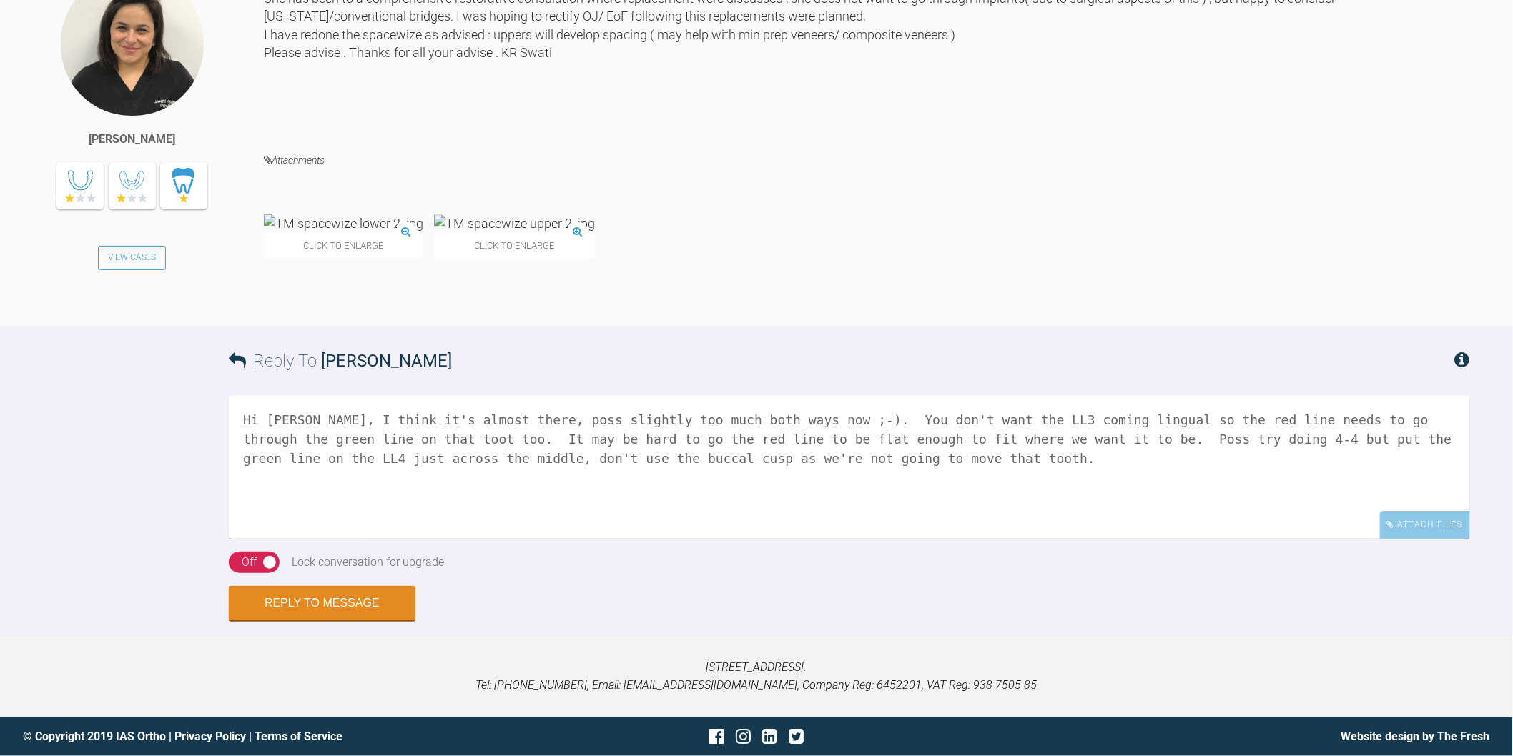
click at [846, 470] on textarea "Hi Swati, I think it's almost there, poss slightly too much both ways now ;-). …" at bounding box center [849, 467] width 1241 height 143
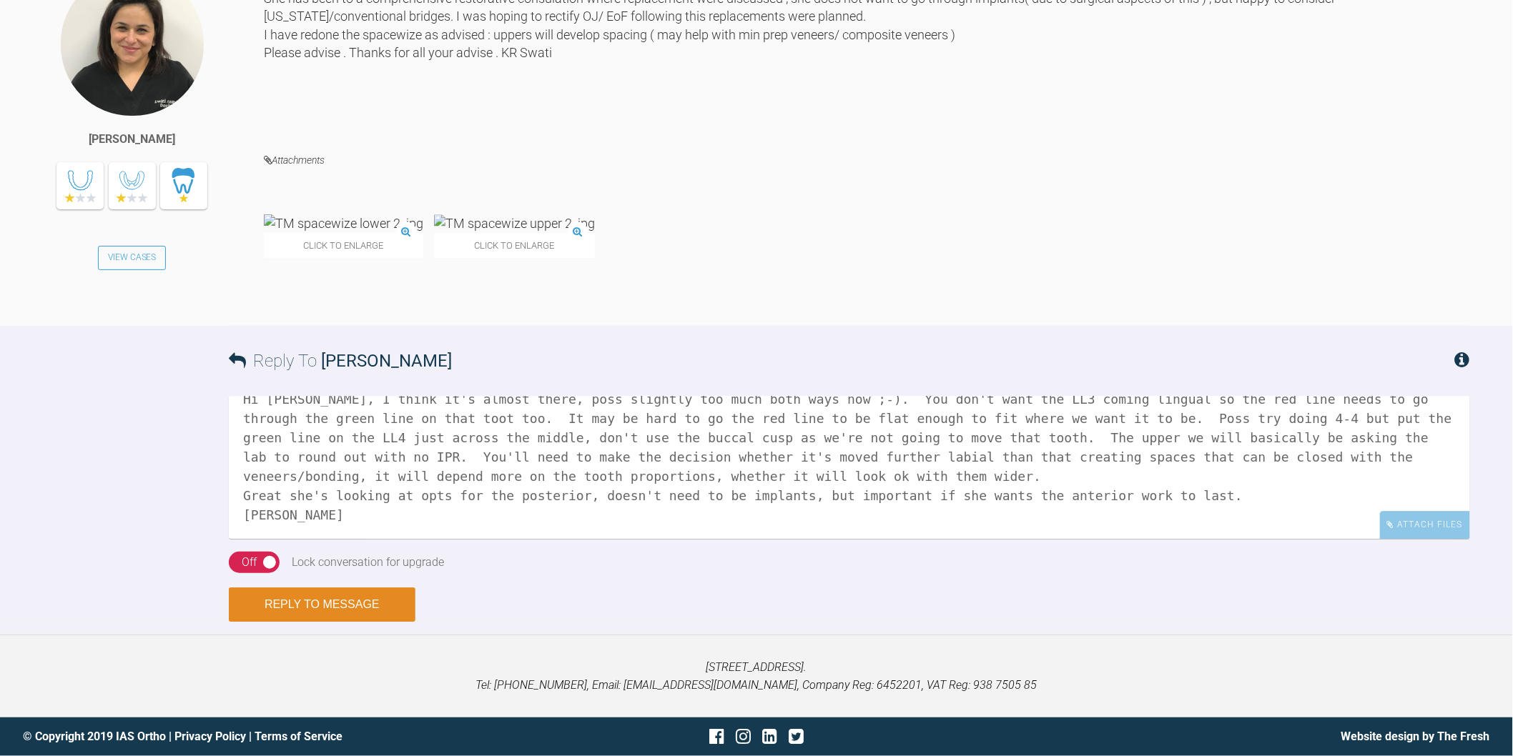
type textarea "Hi Swati, I think it's almost there, poss slightly too much both ways now ;-). …"
click at [322, 611] on button "Reply to Message" at bounding box center [322, 605] width 187 height 34
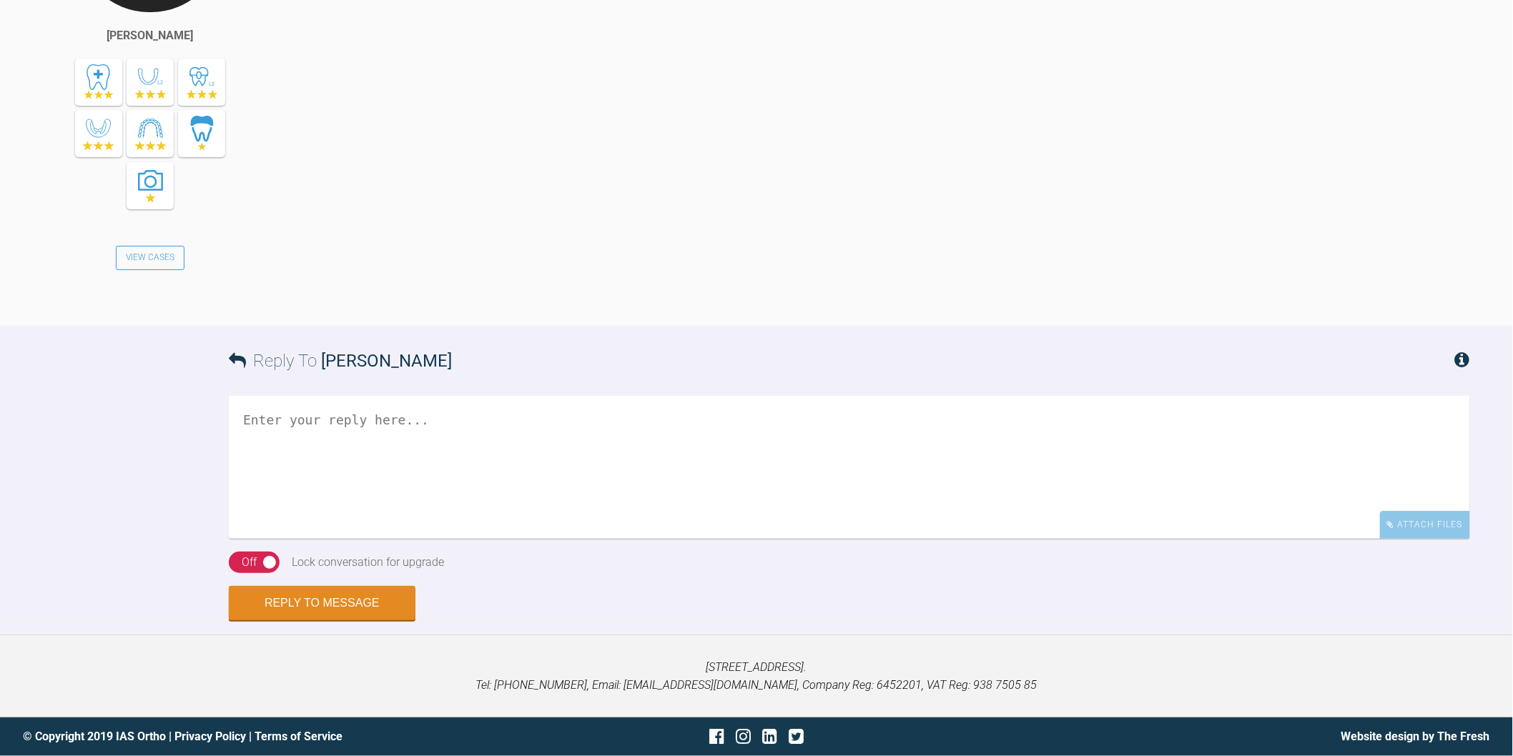
scroll to position [2119, 0]
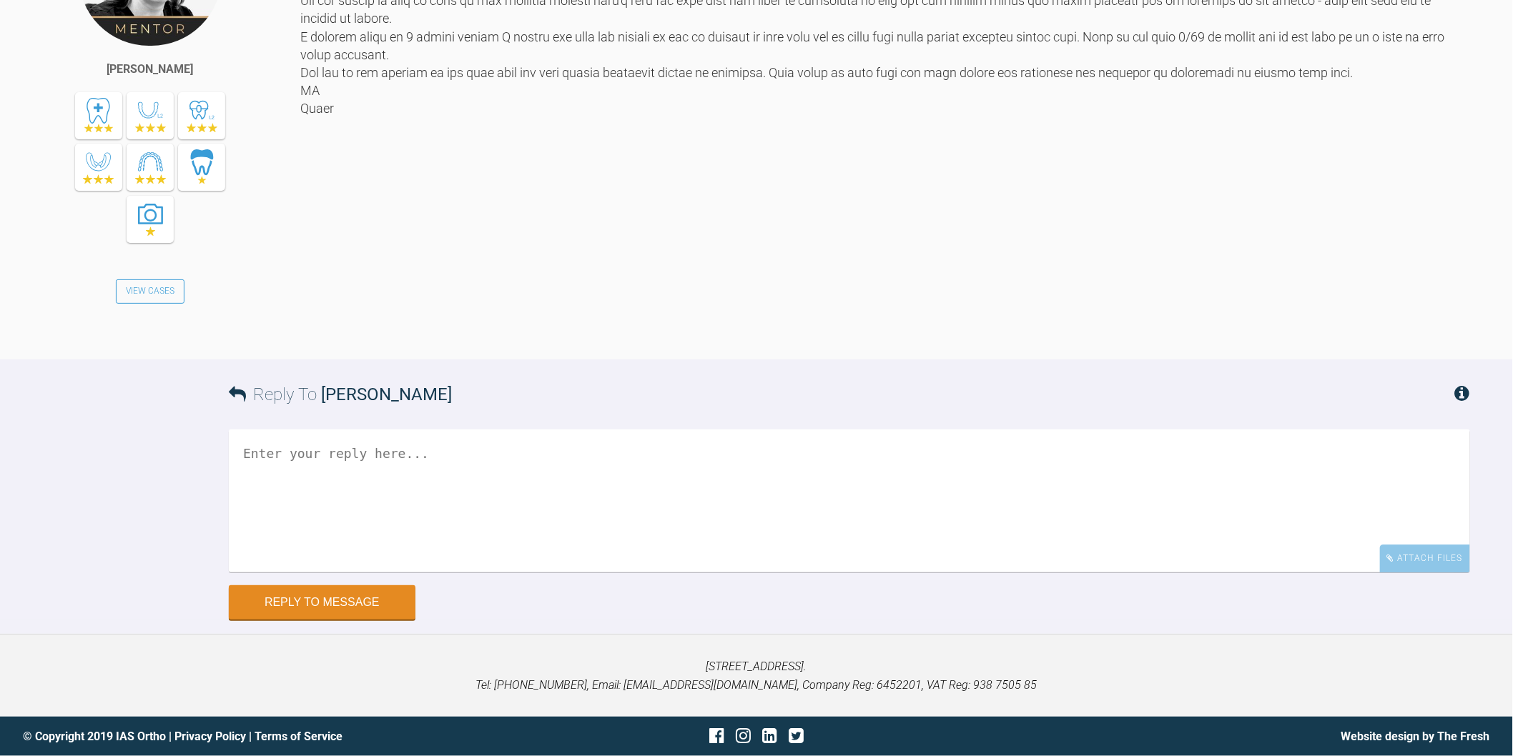
scroll to position [26604, 0]
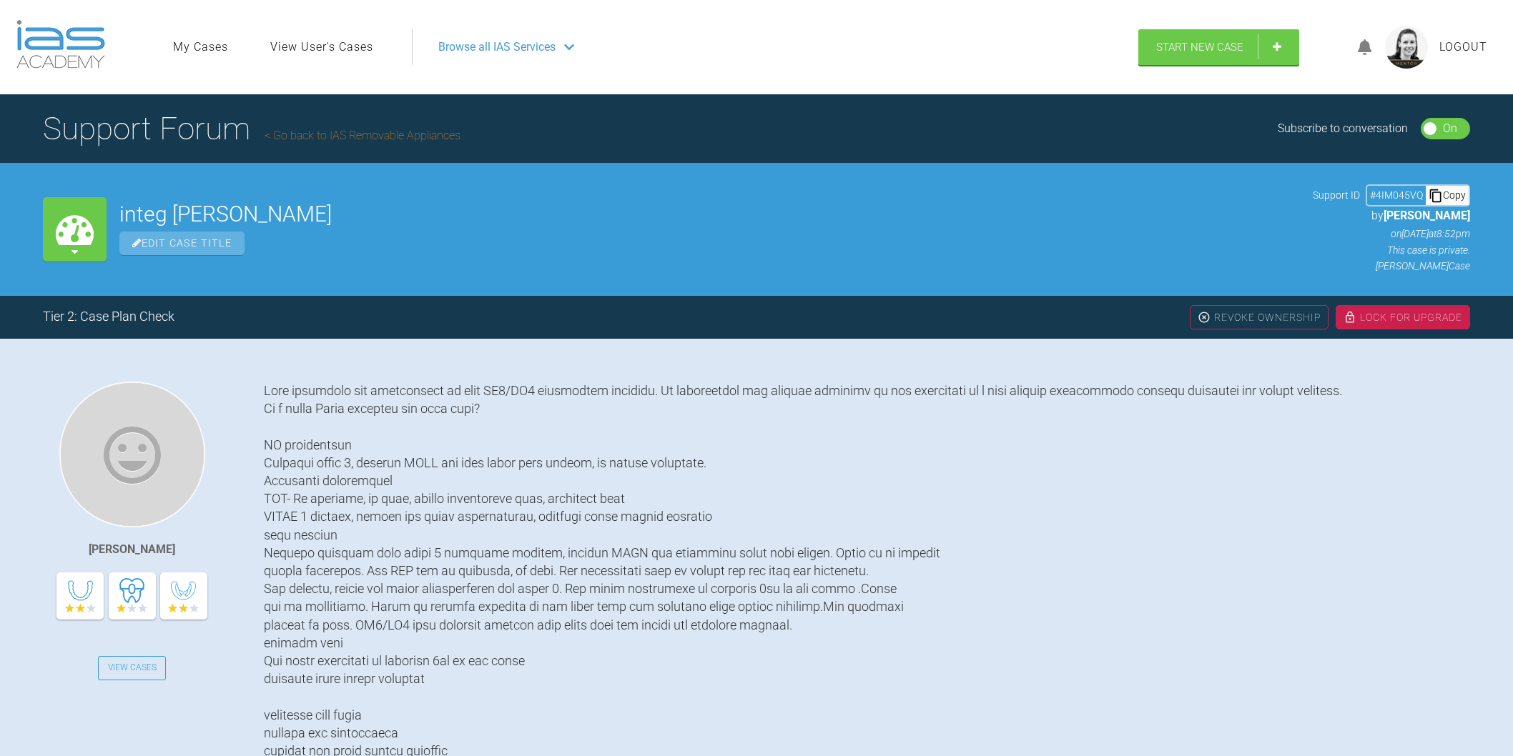
scroll to position [4535, 0]
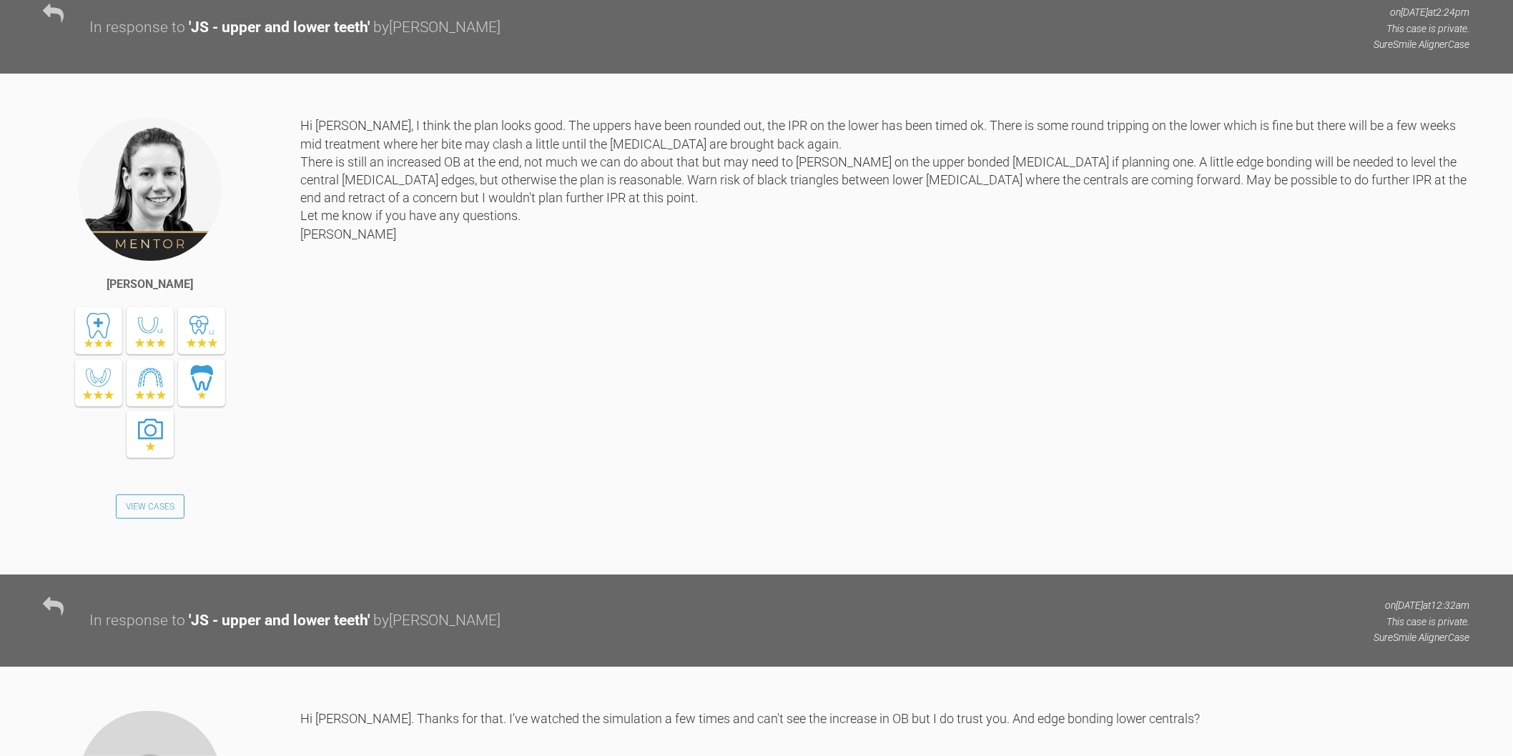
scroll to position [2041, 0]
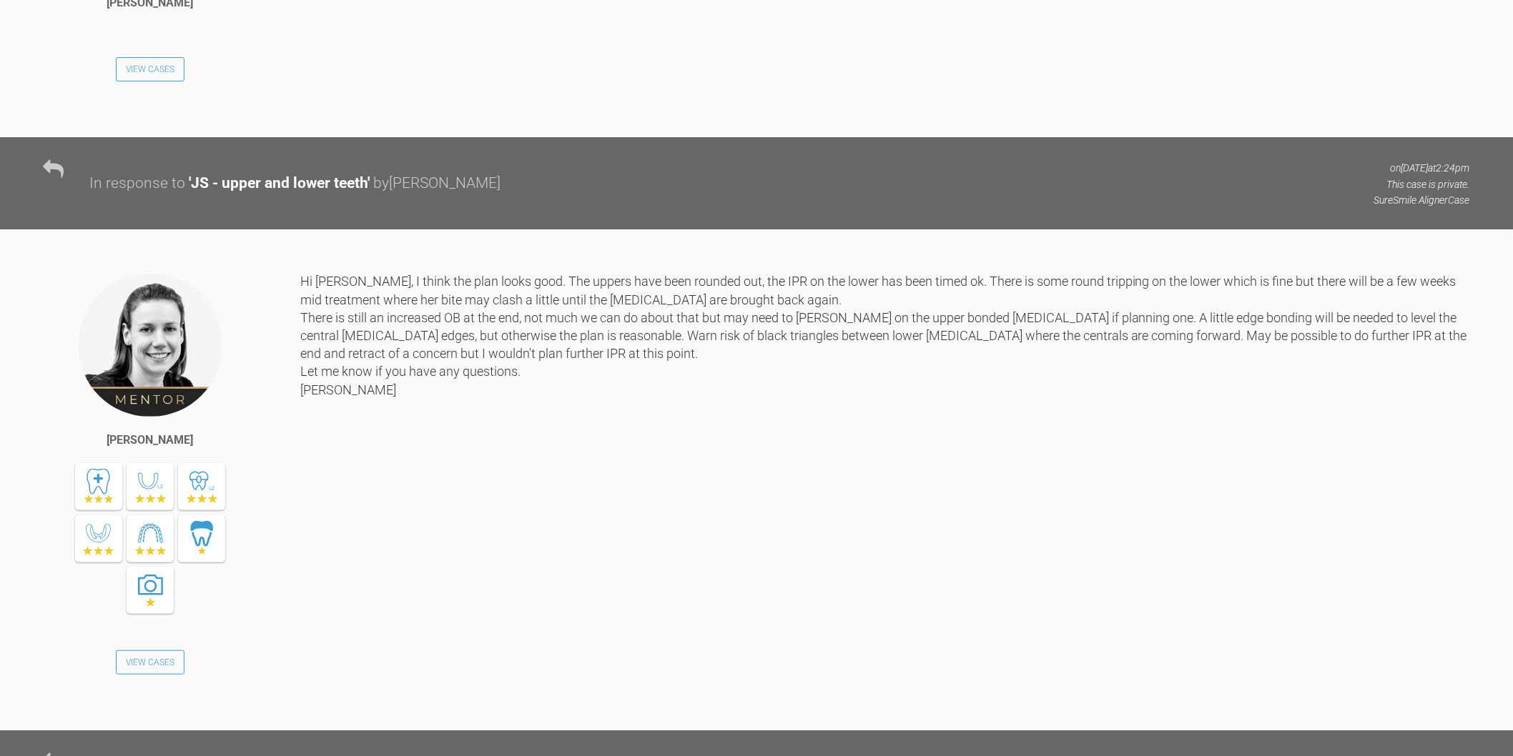
drag, startPoint x: 481, startPoint y: 132, endPoint x: 300, endPoint y: 125, distance: 181.0
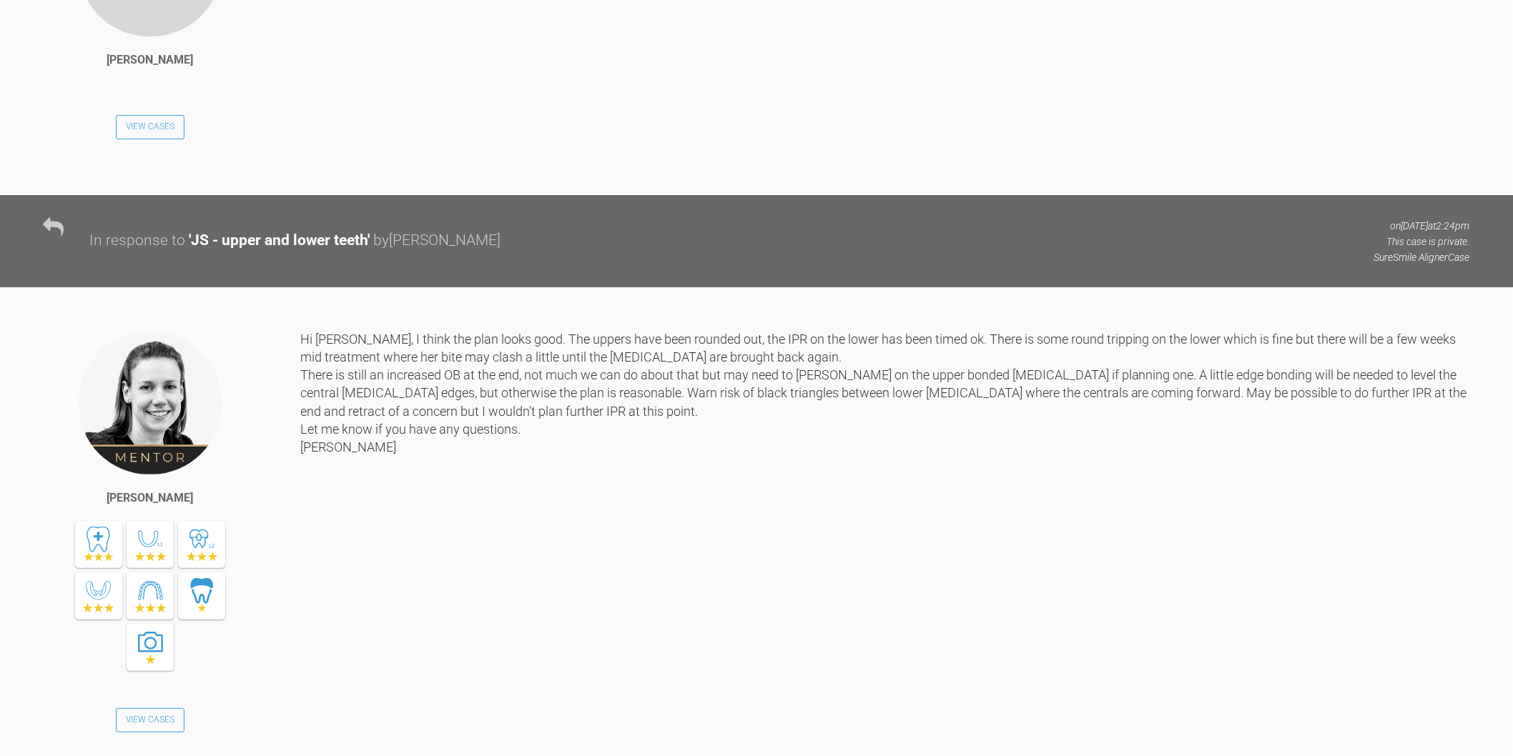
copy link "[EMAIL_ADDRESS][DOMAIN_NAME]"
drag, startPoint x: 375, startPoint y: 152, endPoint x: 300, endPoint y: 149, distance: 74.4
click at [300, 149] on div "Hi [PERSON_NAME], please have a look at the proposal. Thanks login in details f…" at bounding box center [885, 33] width 1170 height 282
copy div "Dusty@2024"
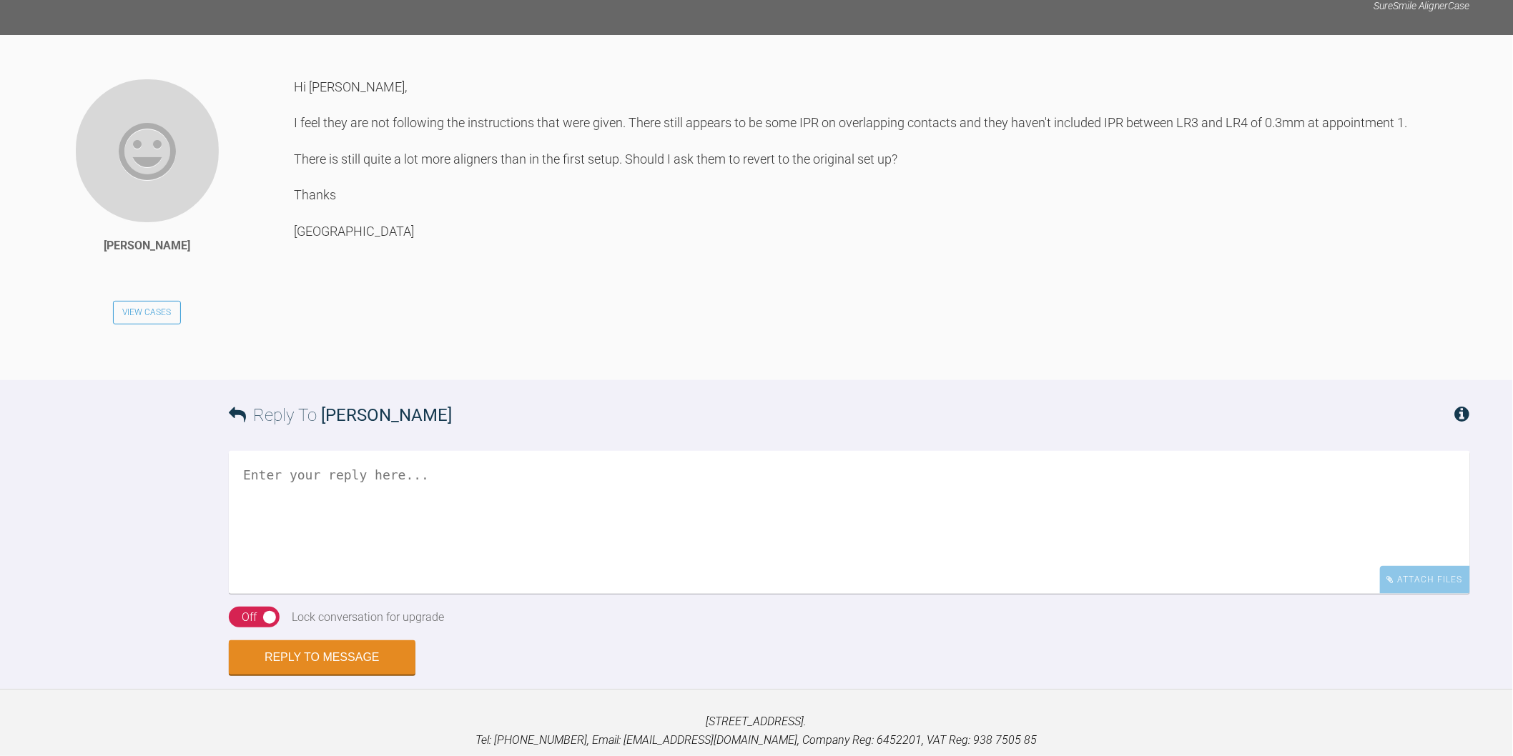
scroll to position [4980, 0]
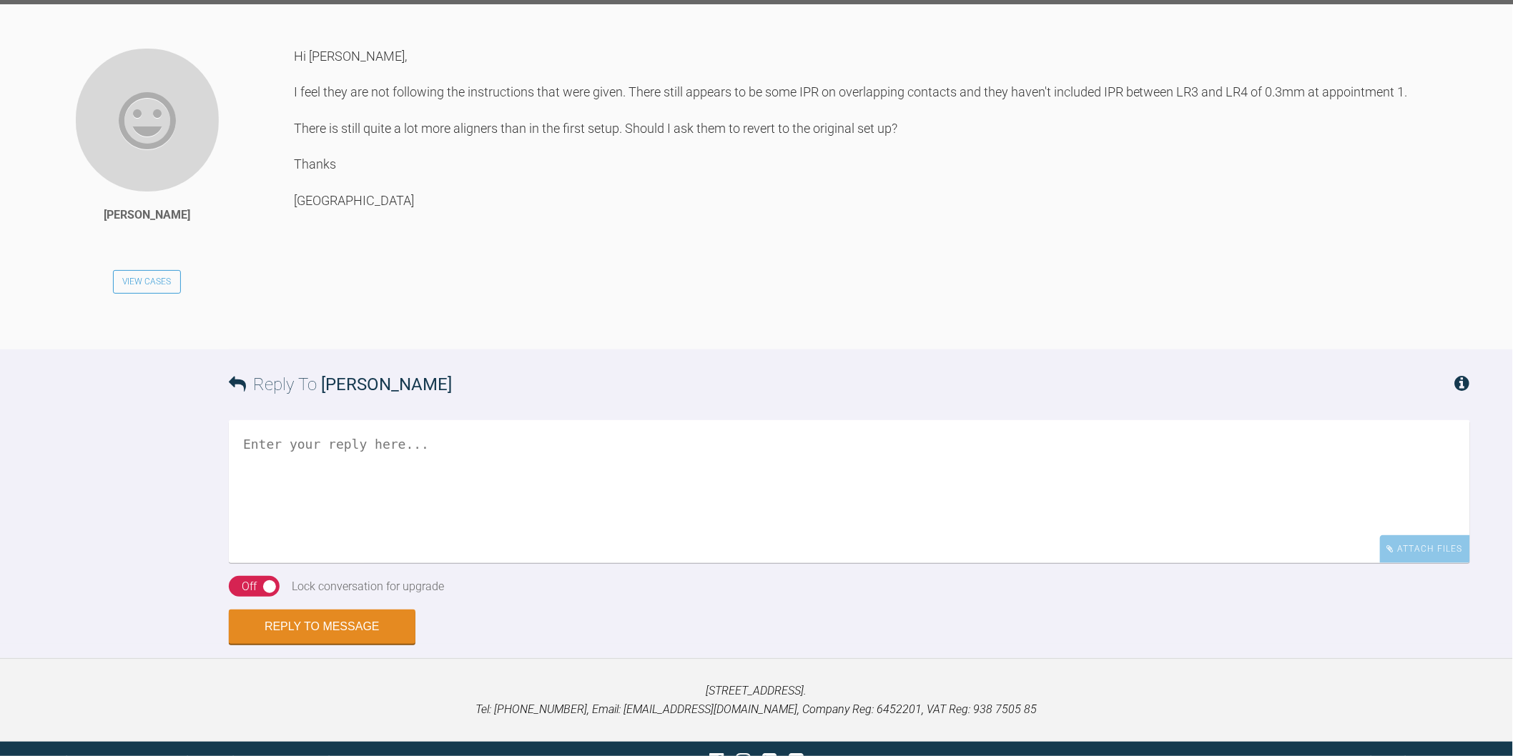
click at [494, 563] on textarea at bounding box center [849, 491] width 1241 height 143
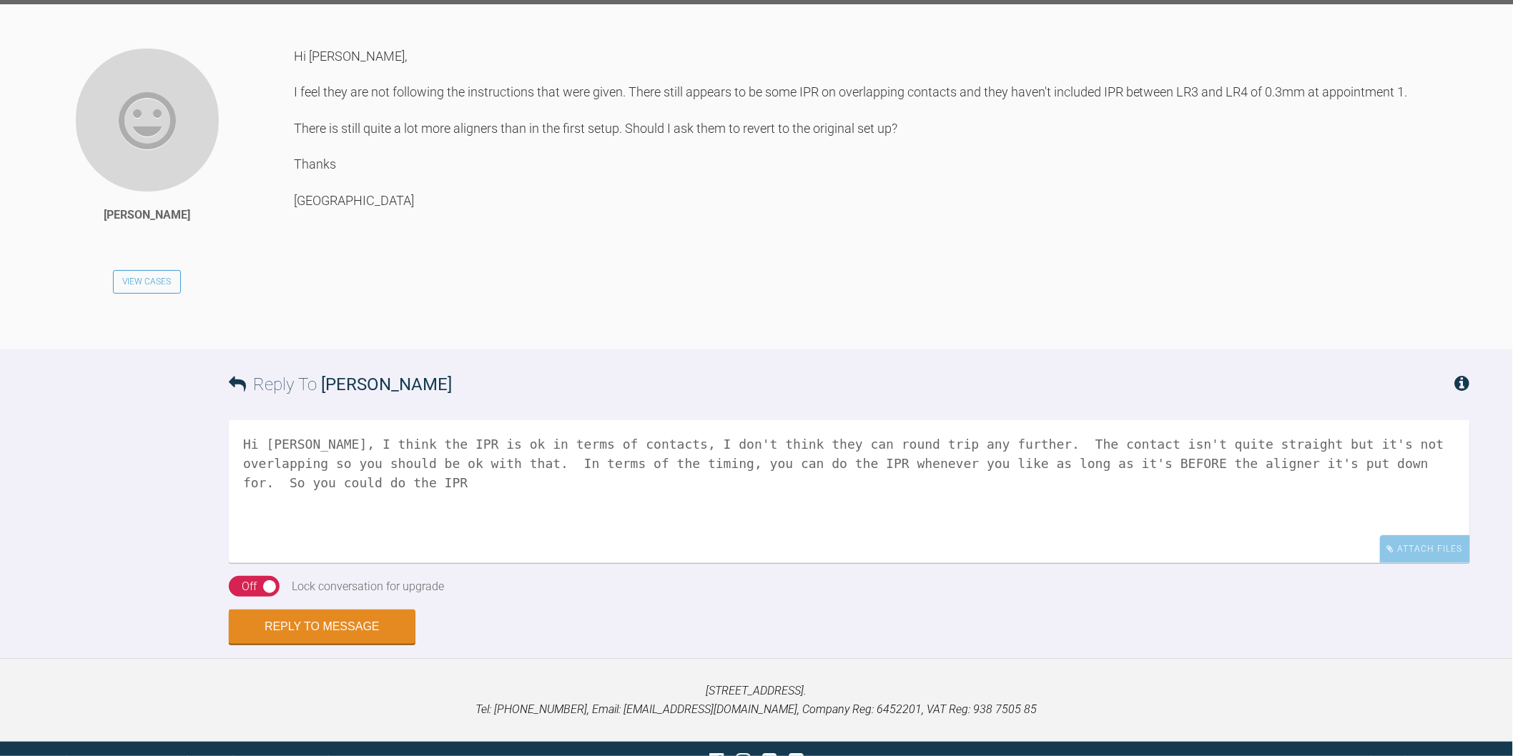
click at [1419, 563] on textarea "Hi [PERSON_NAME], I think the IPR is ok in terms of contacts, I don't think the…" at bounding box center [849, 491] width 1241 height 143
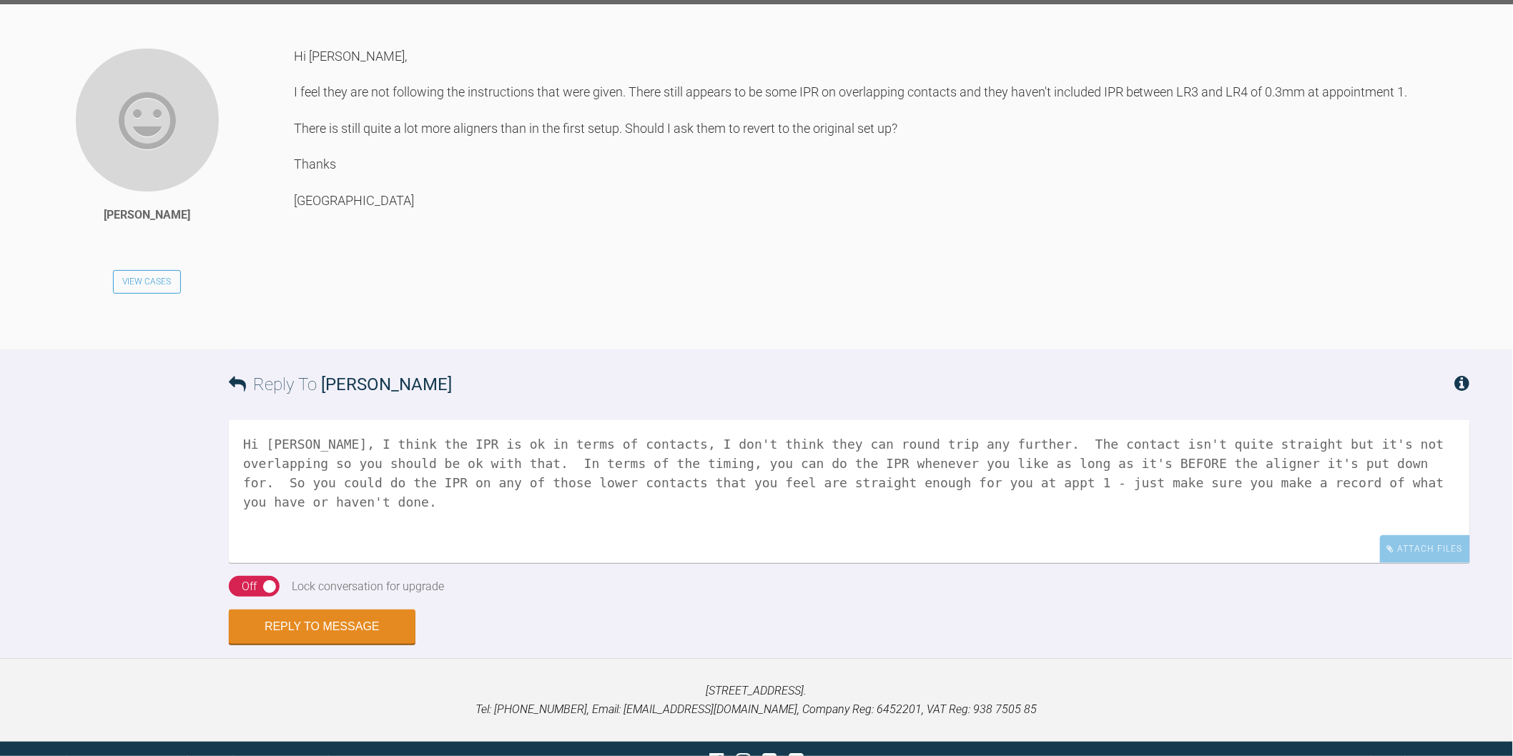
drag, startPoint x: 1269, startPoint y: 631, endPoint x: 1110, endPoint y: 634, distance: 158.7
click at [1110, 563] on textarea "Hi [PERSON_NAME], I think the IPR is ok in terms of contacts, I don't think the…" at bounding box center [849, 491] width 1241 height 143
click at [1263, 563] on textarea "Hi [PERSON_NAME], I think the IPR is ok in terms of contacts, I don't think the…" at bounding box center [849, 491] width 1241 height 143
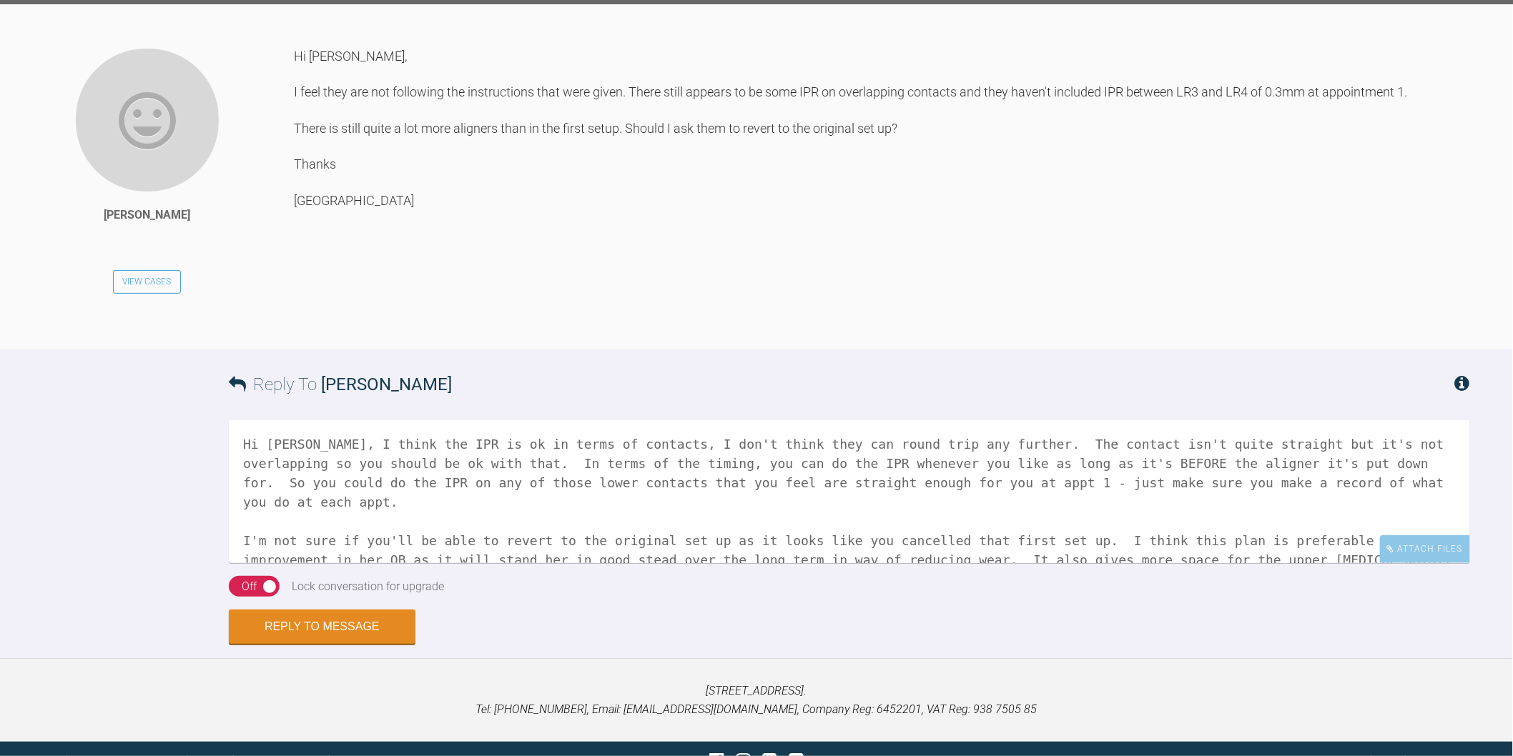
click at [1035, 563] on textarea "Hi [PERSON_NAME], I think the IPR is ok in terms of contacts, I don't think the…" at bounding box center [849, 491] width 1241 height 143
click at [1034, 563] on textarea "Hi [PERSON_NAME], I think the IPR is ok in terms of contacts, I don't think the…" at bounding box center [849, 491] width 1241 height 143
click at [942, 563] on textarea "Hi [PERSON_NAME], I think the IPR is ok in terms of contacts, I don't think the…" at bounding box center [849, 491] width 1241 height 143
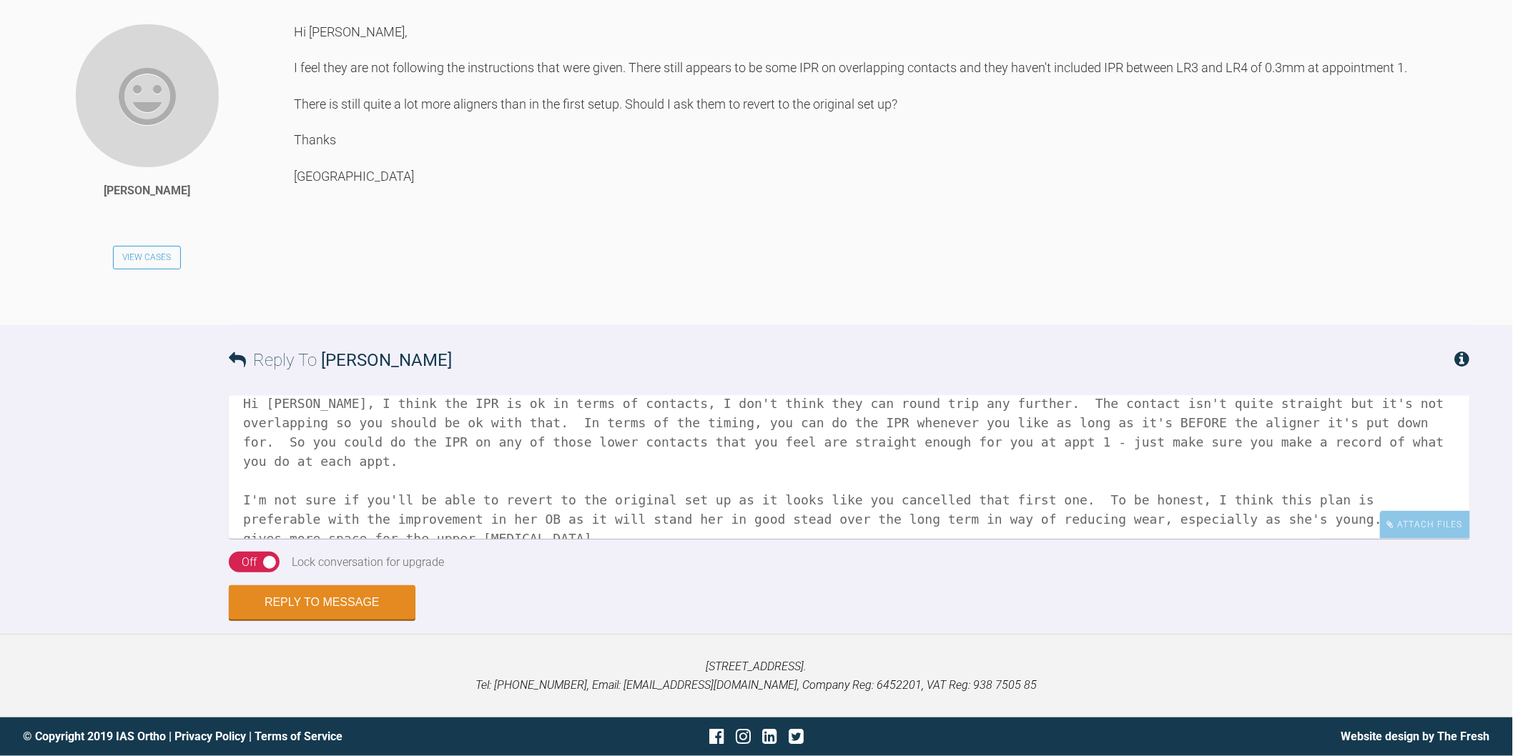
scroll to position [20, 0]
click at [375, 518] on textarea "Hi [PERSON_NAME], I think the IPR is ok in terms of contacts, I don't think the…" at bounding box center [849, 467] width 1241 height 143
type textarea "Hi [PERSON_NAME], I think the IPR is ok in terms of contacts, I don't think the…"
